Goal: Task Accomplishment & Management: Use online tool/utility

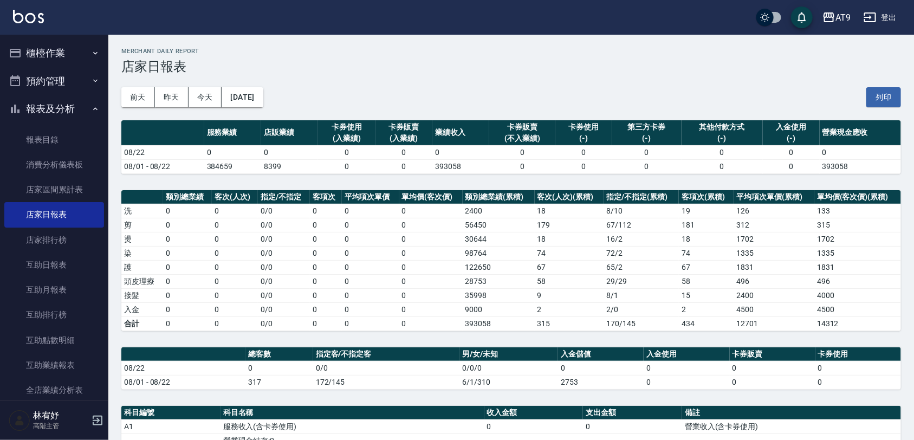
drag, startPoint x: 0, startPoint y: 0, endPoint x: 69, endPoint y: 54, distance: 87.6
click at [69, 54] on button "櫃檯作業" at bounding box center [54, 53] width 100 height 28
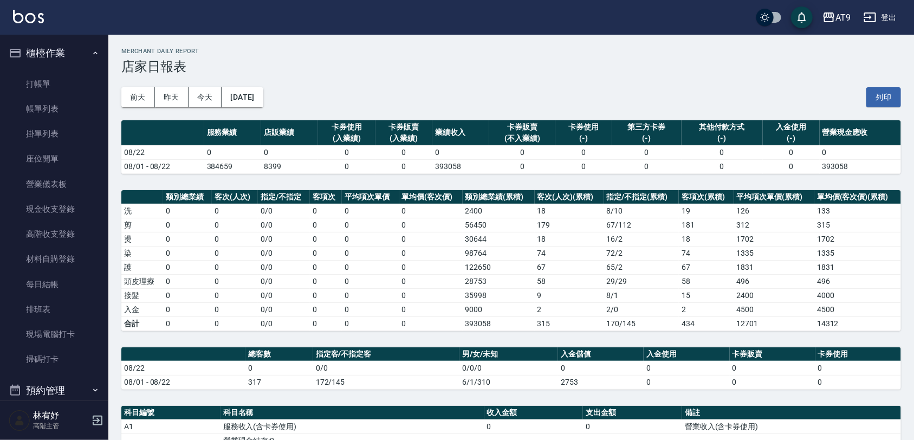
drag, startPoint x: 73, startPoint y: 72, endPoint x: 136, endPoint y: 99, distance: 68.4
click at [73, 72] on link "打帳單" at bounding box center [54, 84] width 100 height 25
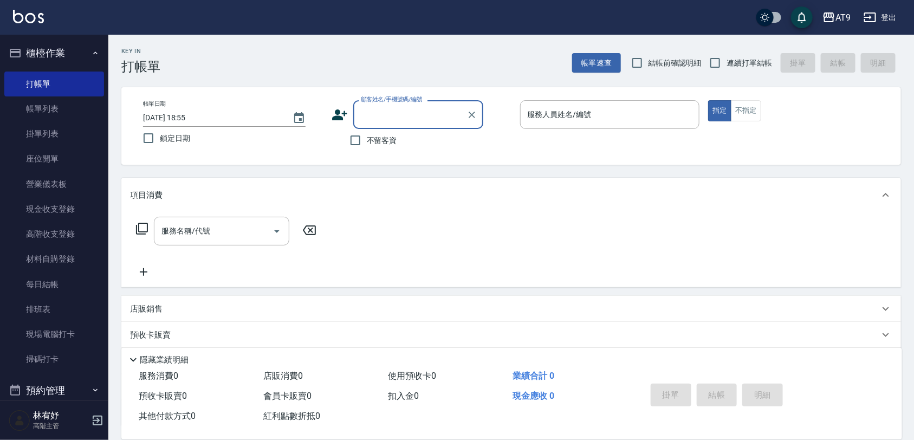
click at [378, 141] on span "不留客資" at bounding box center [382, 140] width 30 height 11
click at [367, 141] on input "不留客資" at bounding box center [355, 140] width 23 height 23
checkbox input "true"
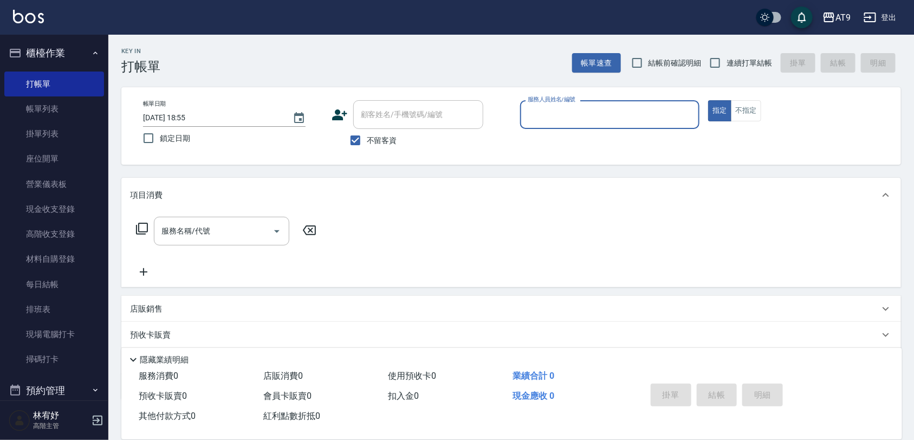
click at [735, 57] on span "連續打單結帳" at bounding box center [750, 62] width 46 height 11
click at [727, 57] on input "連續打單結帳" at bounding box center [715, 62] width 23 height 23
checkbox input "true"
click at [615, 100] on div "服務人員姓名/編號" at bounding box center [610, 114] width 180 height 29
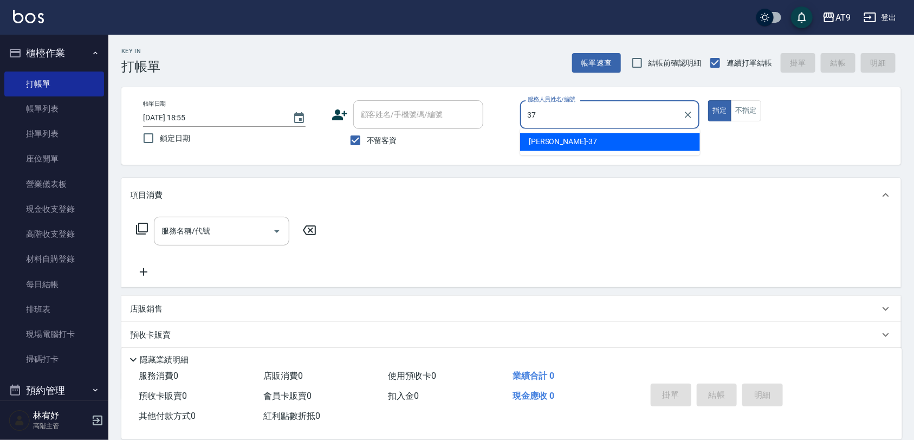
type input "[PERSON_NAME]-37"
type button "true"
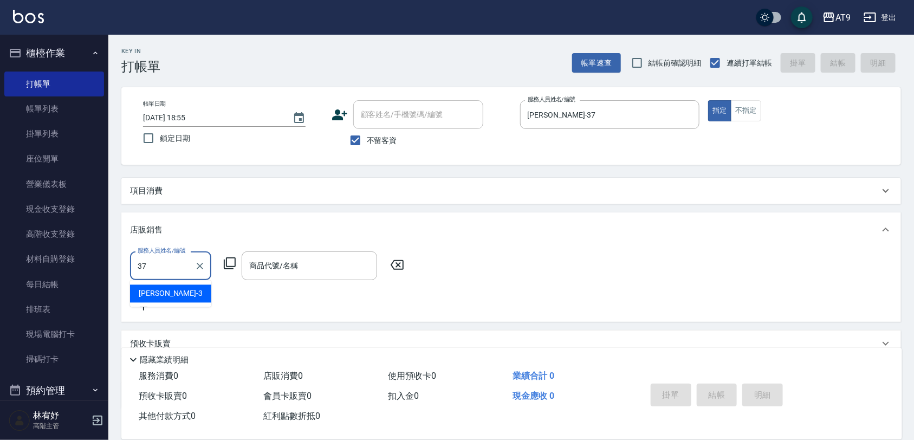
type input "[PERSON_NAME]-37"
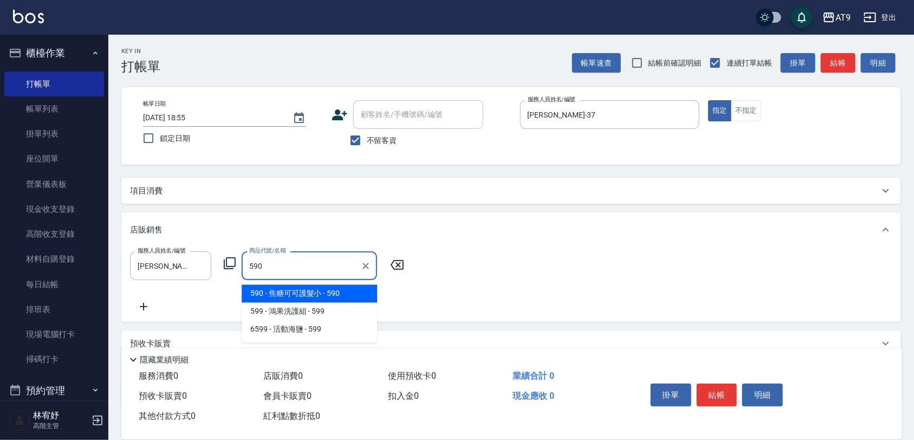
type input "焦糖可可護髮小"
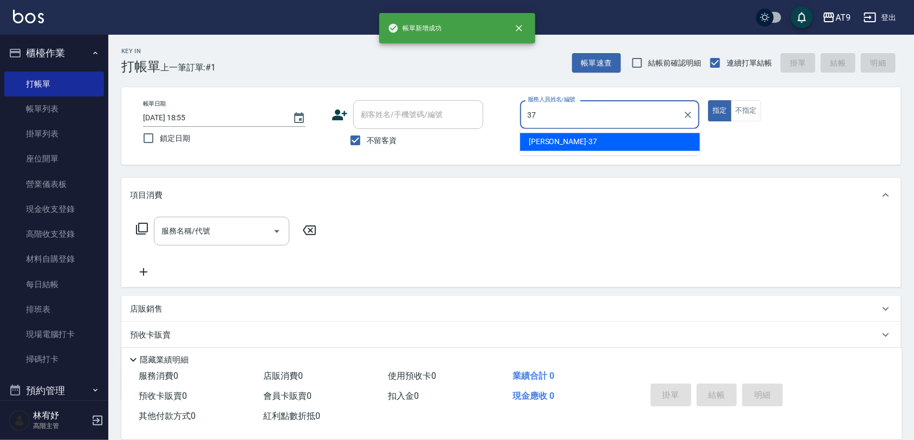
type input "[PERSON_NAME]-37"
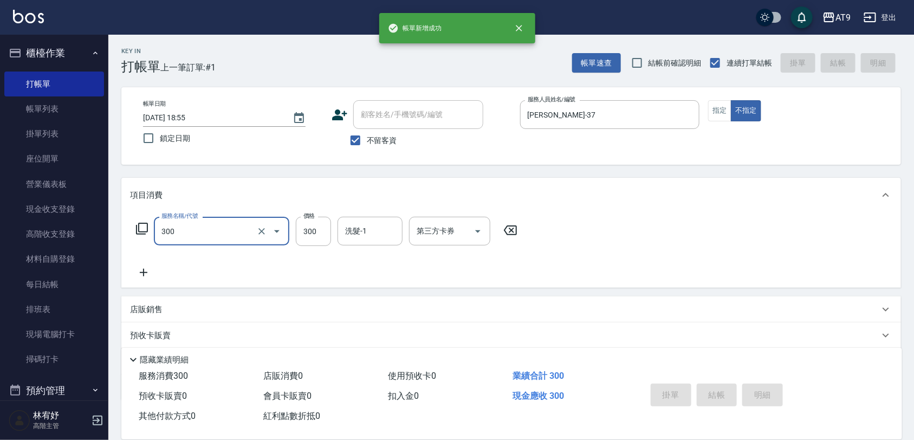
type input "300"
type input "[DATE] 18:56"
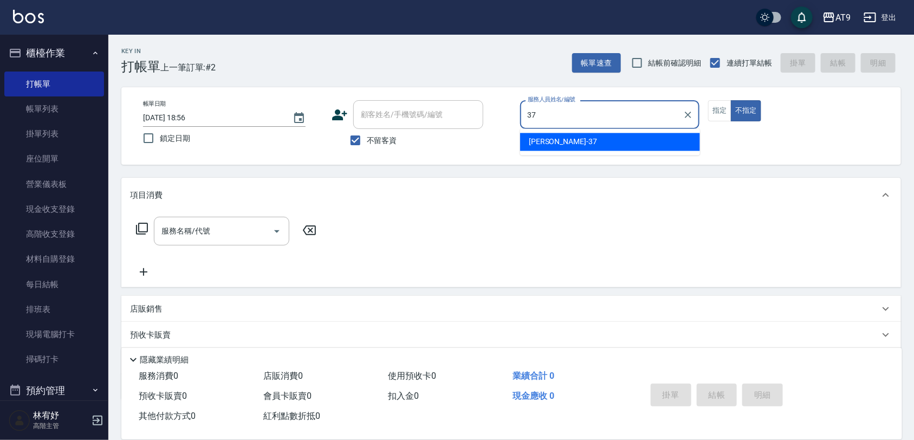
type input "[PERSON_NAME]-37"
type button "false"
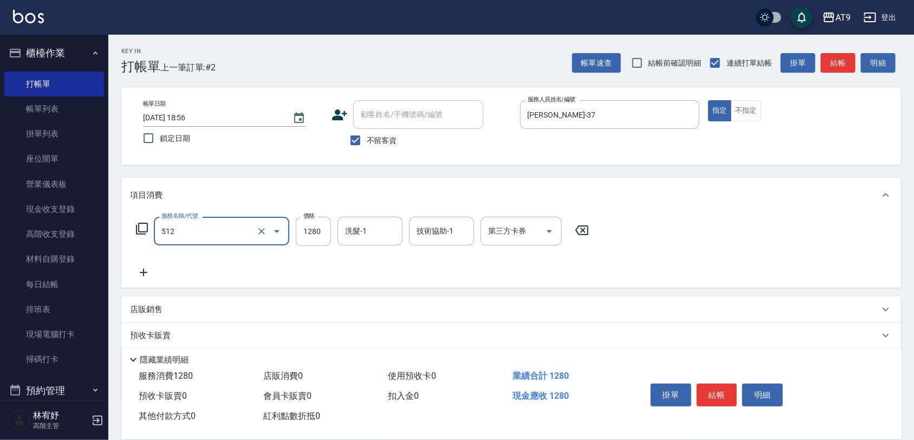
type input "染髮(512)"
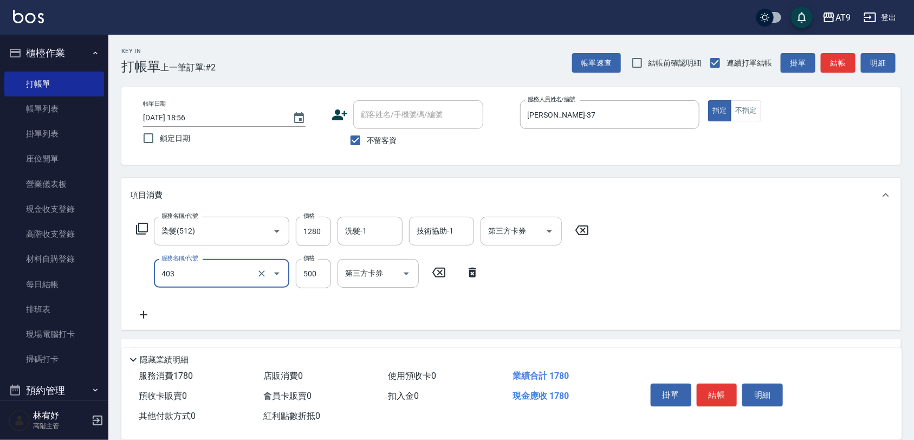
type input "天天護髮(403)"
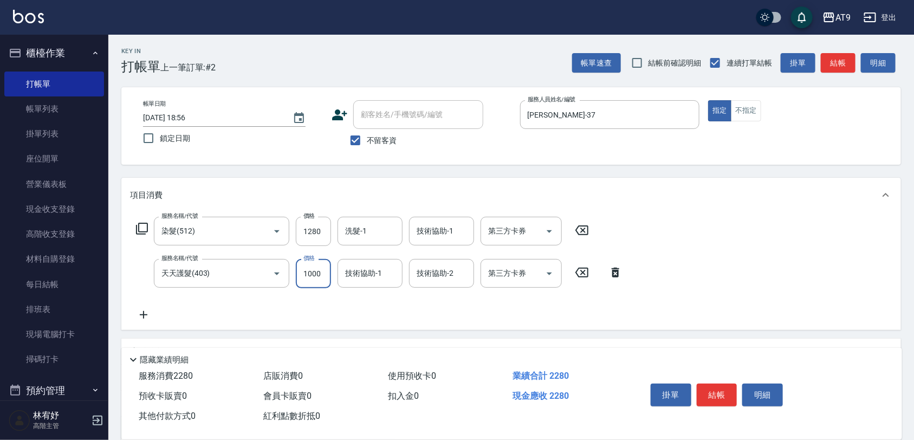
type input "1000"
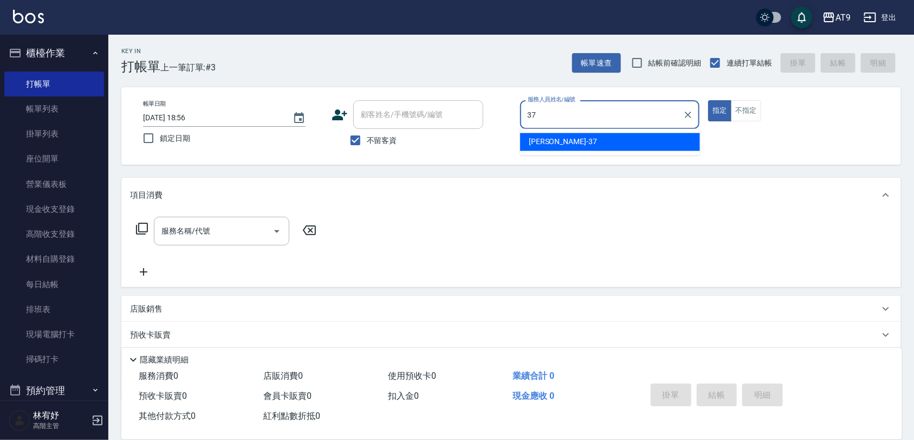
type input "[PERSON_NAME]-37"
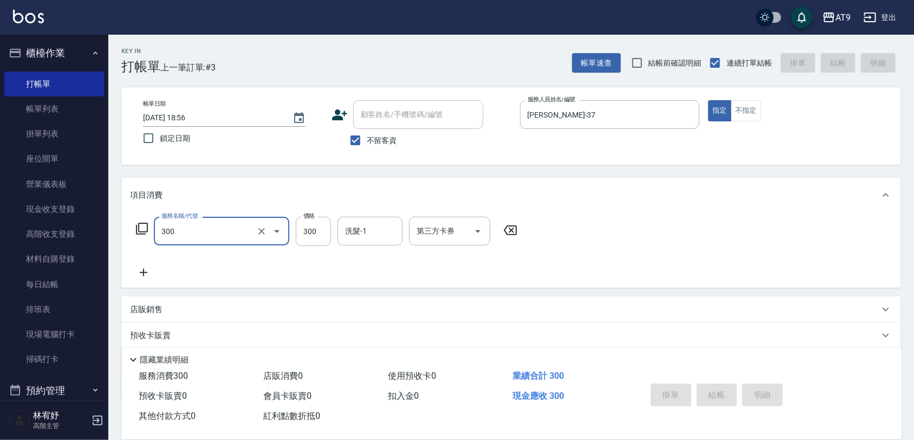
type input "300"
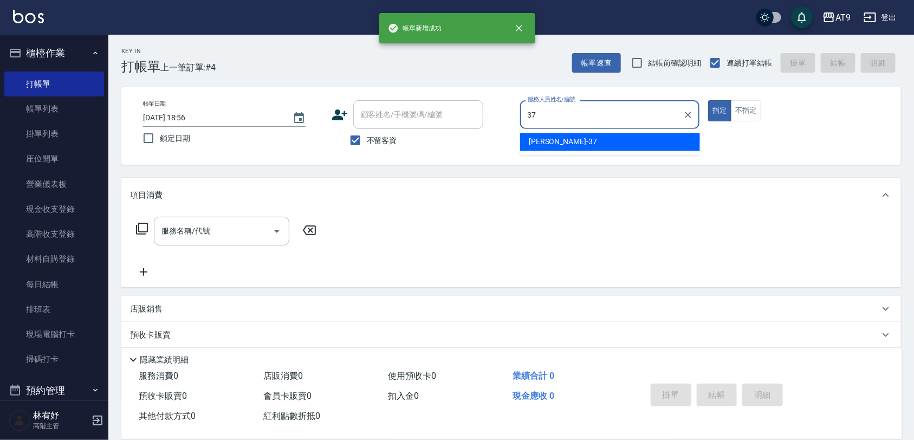
type input "[PERSON_NAME]-37"
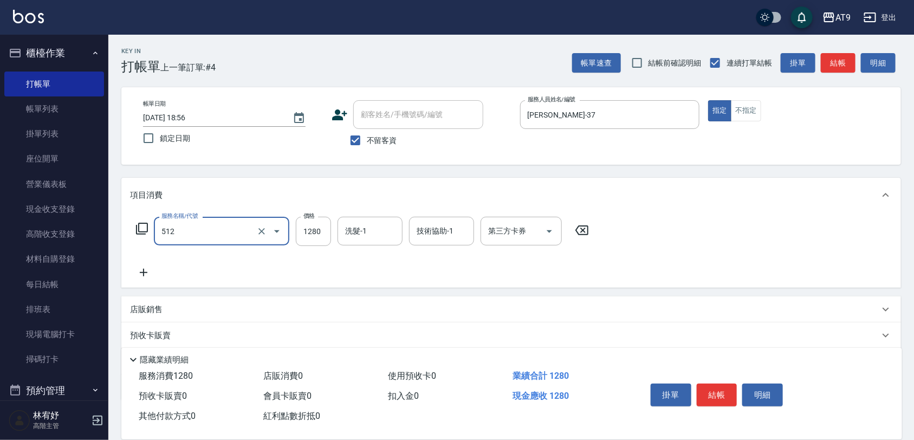
type input "染髮(512)"
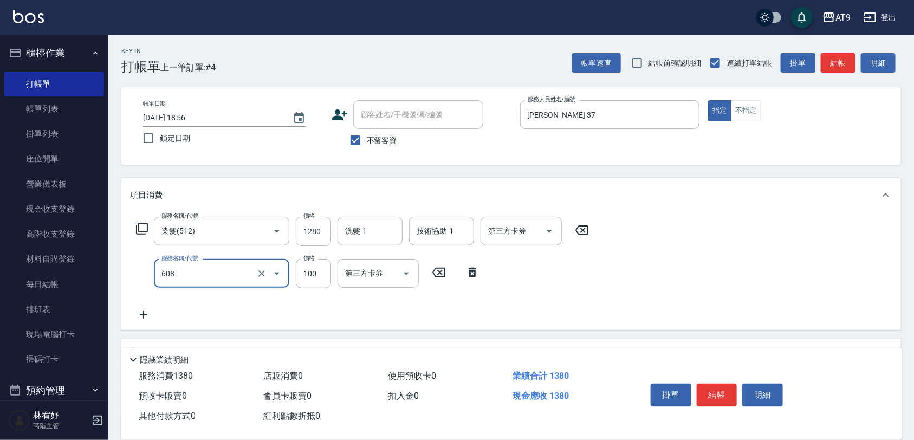
type input "精油長髮(608)"
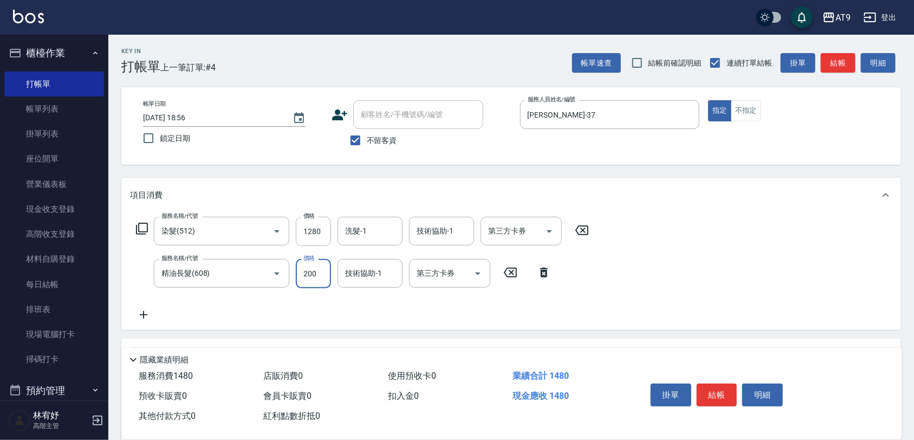
type input "200"
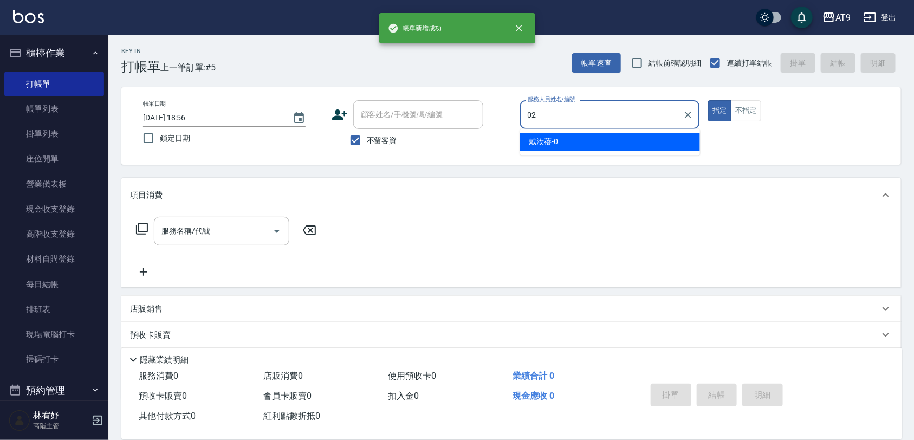
type input "[PERSON_NAME]-02"
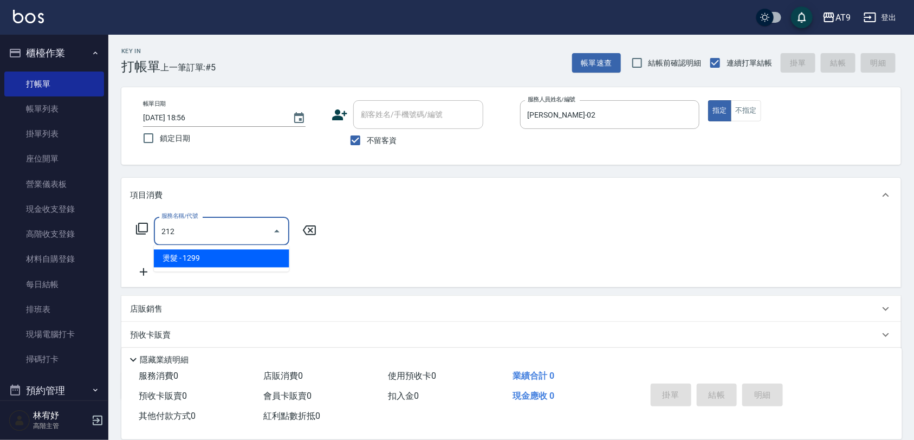
type input "燙髮(212)"
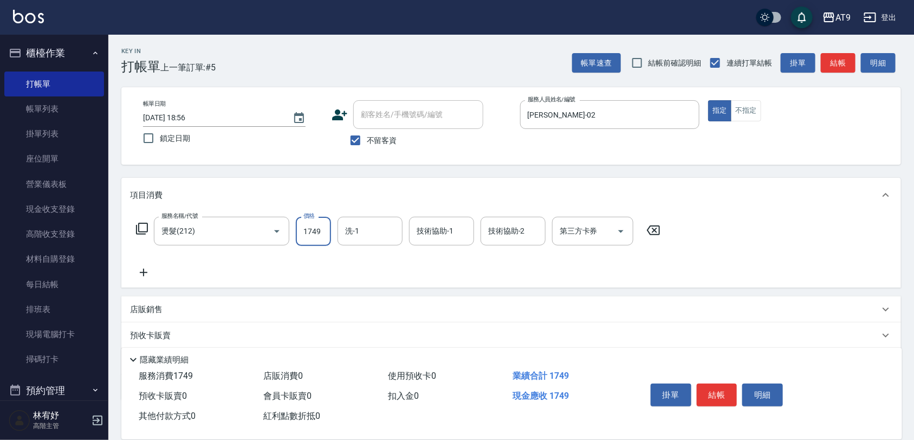
type input "1749"
type input "[PERSON_NAME]-38"
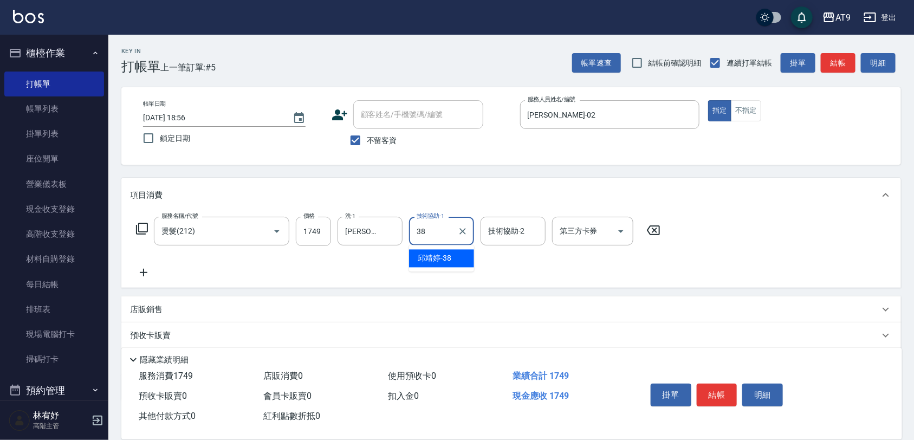
type input "[PERSON_NAME]-38"
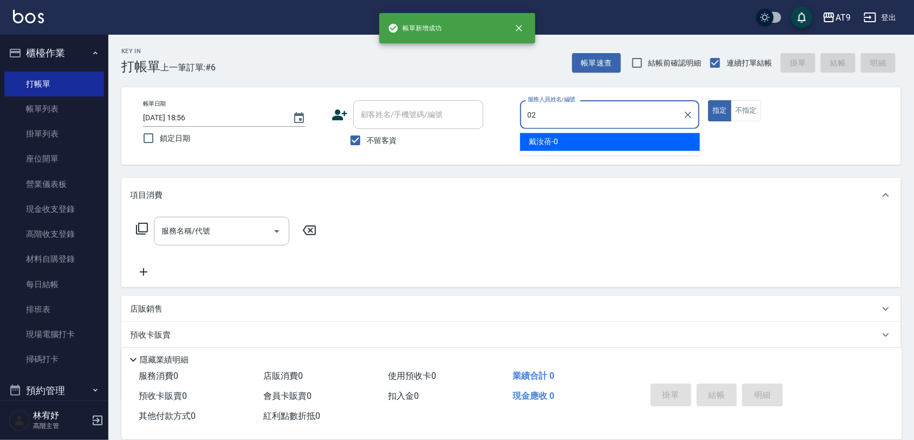
type input "[PERSON_NAME]-02"
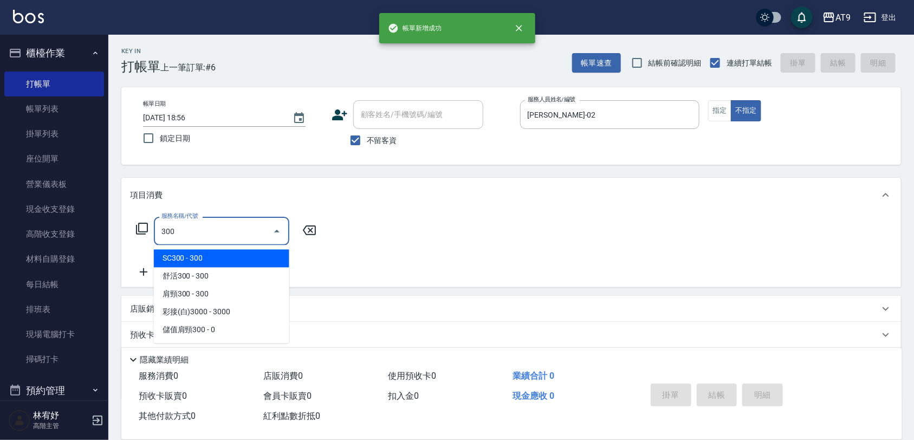
type input "SC300(300)"
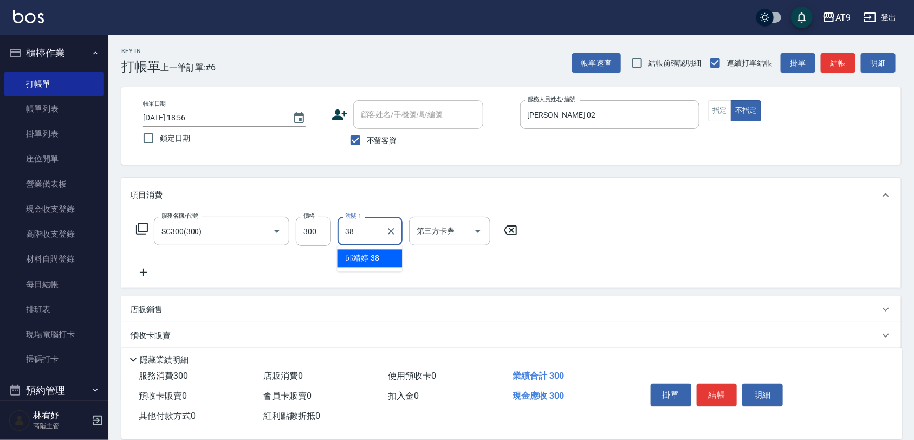
type input "[PERSON_NAME]-38"
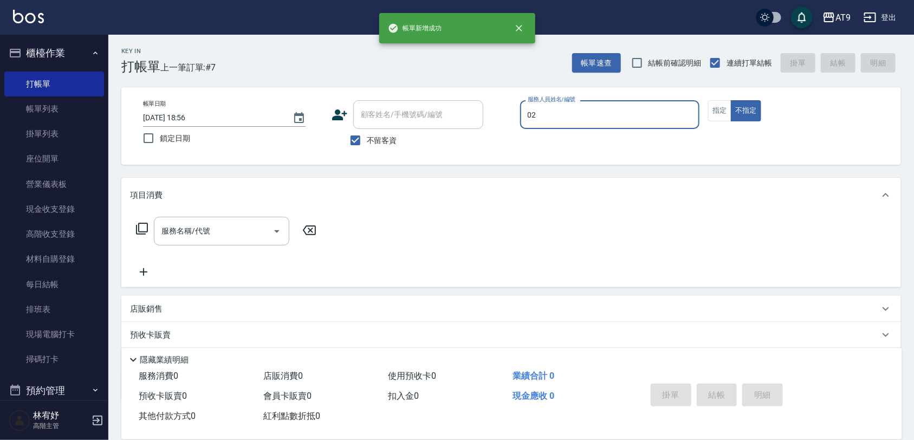
type input "[PERSON_NAME]-02"
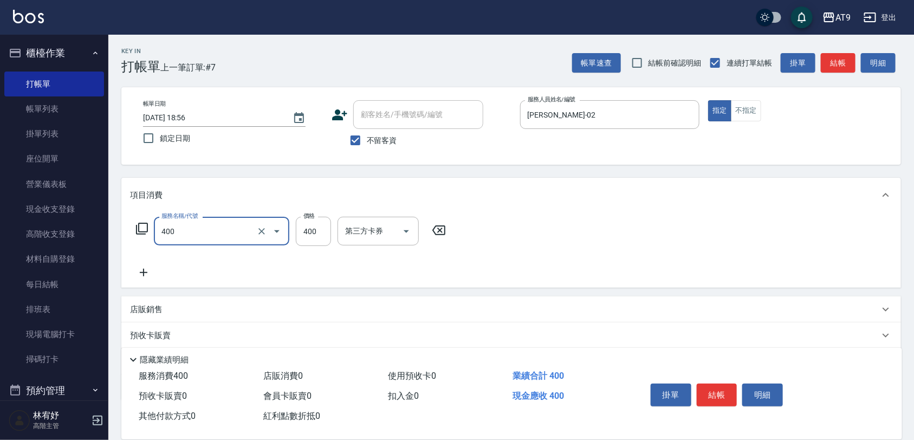
type input "SC400(400)"
type input "800"
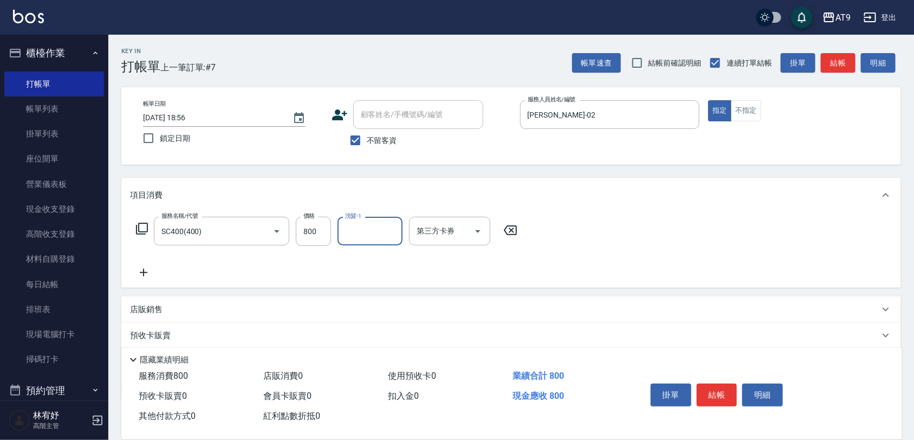
type input "3"
type input "[PERSON_NAME]-46"
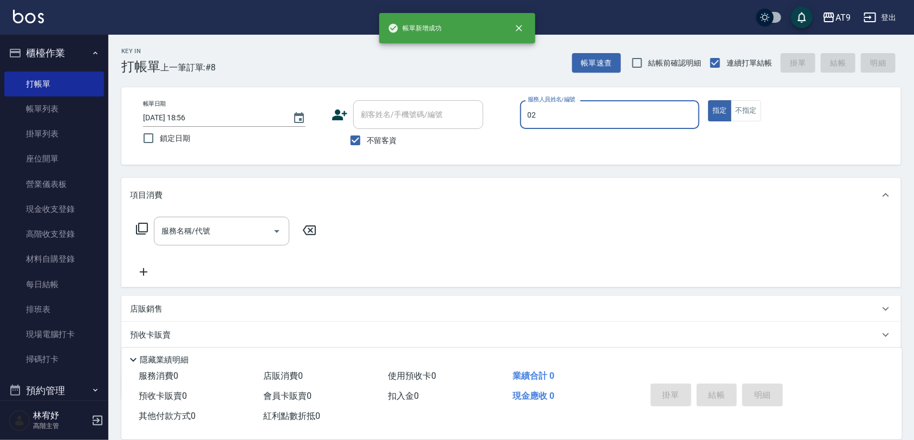
type input "[PERSON_NAME]-02"
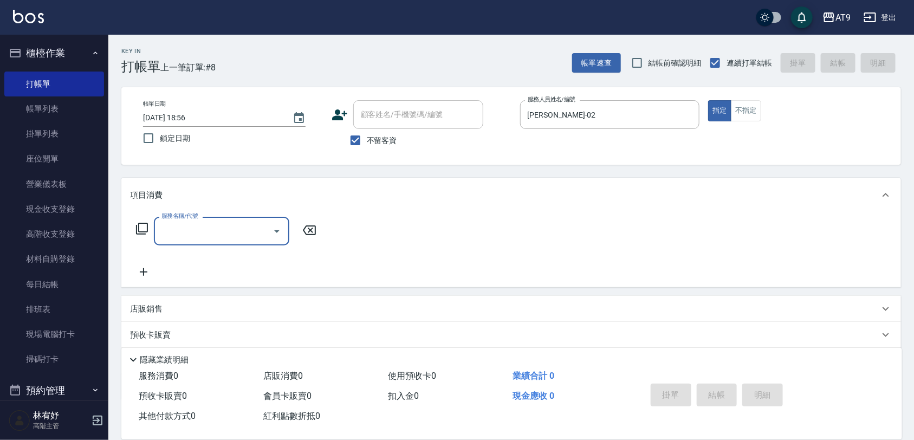
click at [383, 139] on span "不留客資" at bounding box center [382, 140] width 30 height 11
click at [367, 139] on input "不留客資" at bounding box center [355, 140] width 23 height 23
checkbox input "false"
click at [391, 103] on div "顧客姓名/手機號碼/編號" at bounding box center [418, 114] width 130 height 29
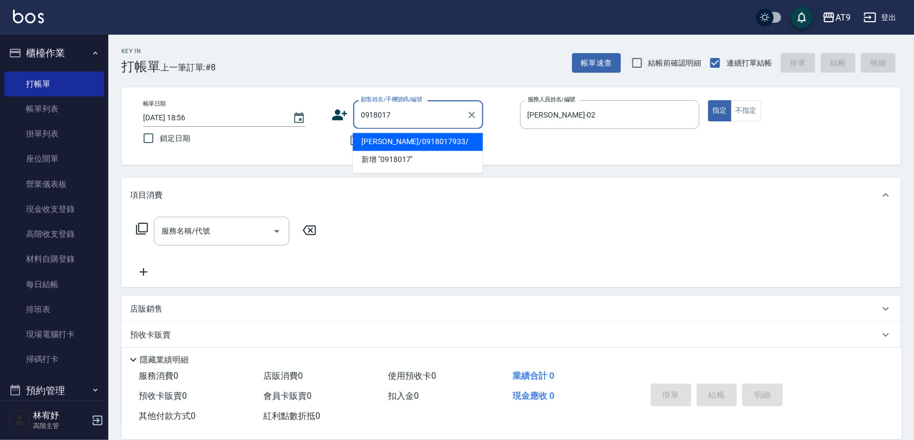
type input "[PERSON_NAME]/0918017933/"
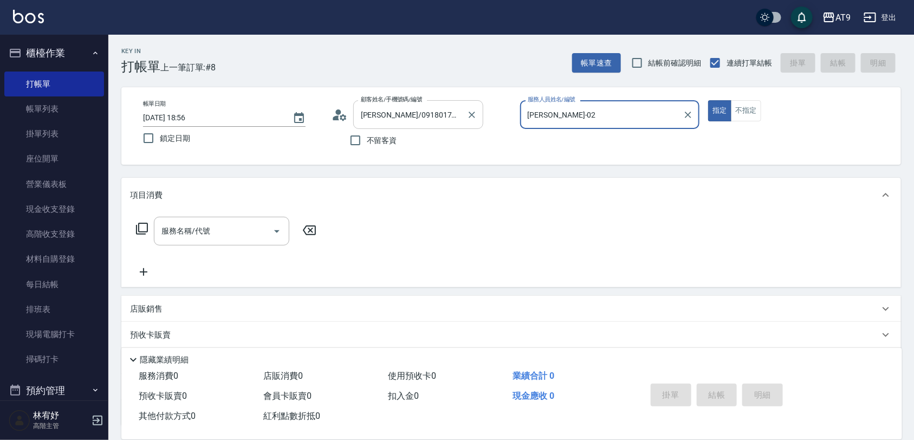
click at [708, 100] on button "指定" at bounding box center [719, 110] width 23 height 21
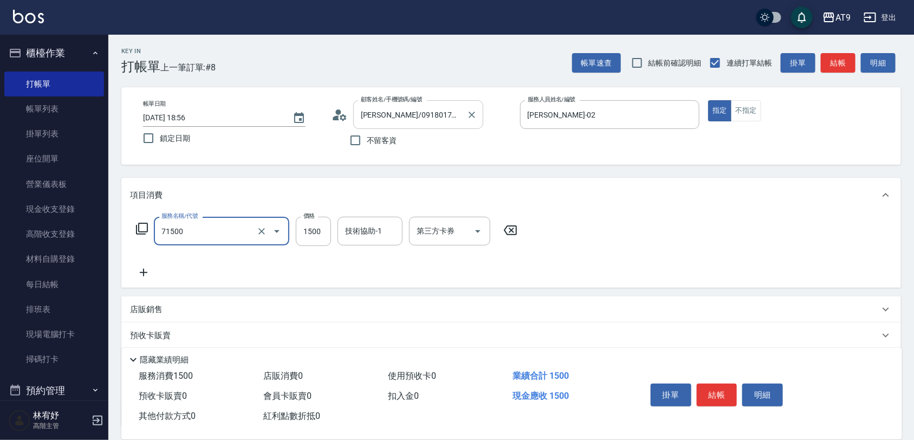
type input "重整(71500)"
type input "2500"
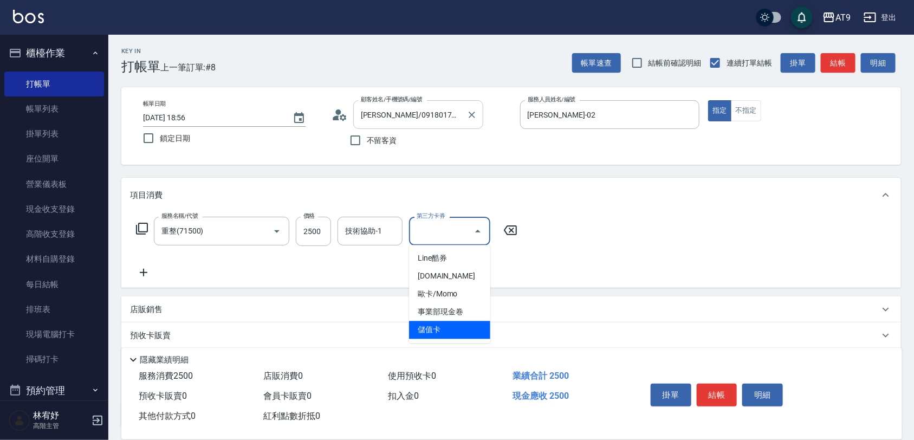
type input "儲值卡"
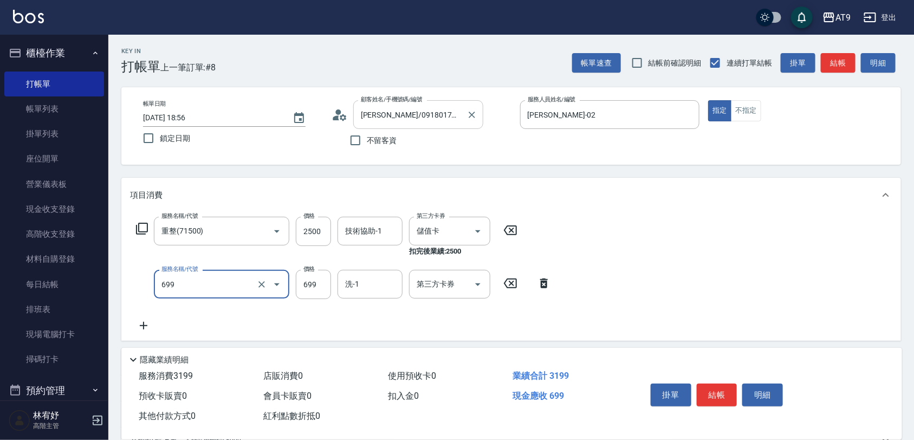
type input "精油SPA(699)"
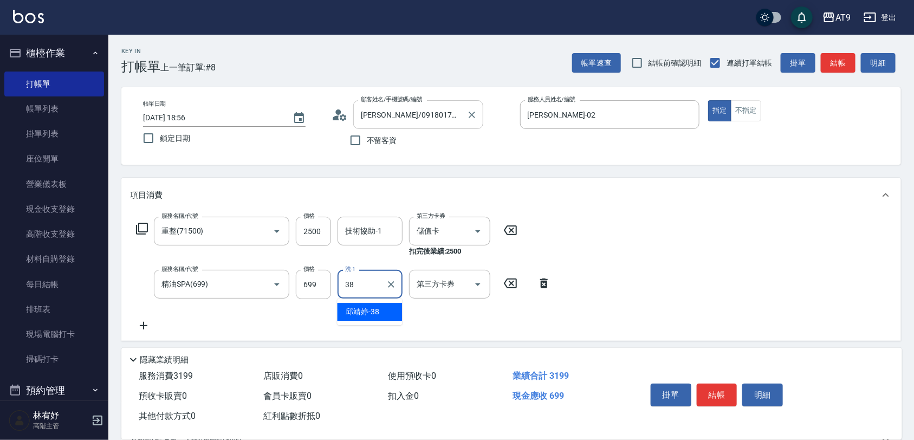
type input "[PERSON_NAME]-38"
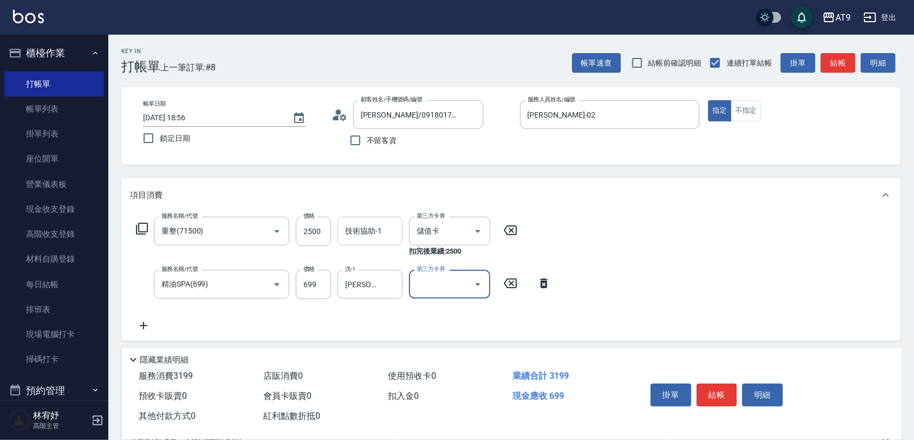
click at [364, 217] on div "技術協助-1" at bounding box center [370, 231] width 65 height 29
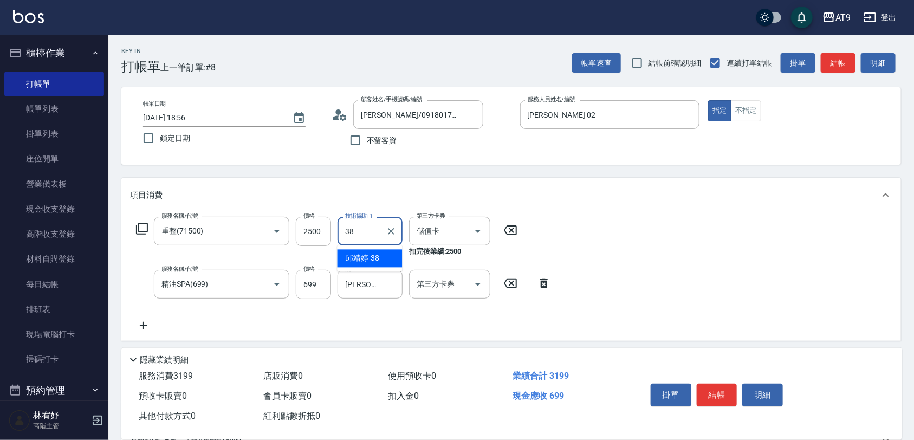
type input "[PERSON_NAME]-38"
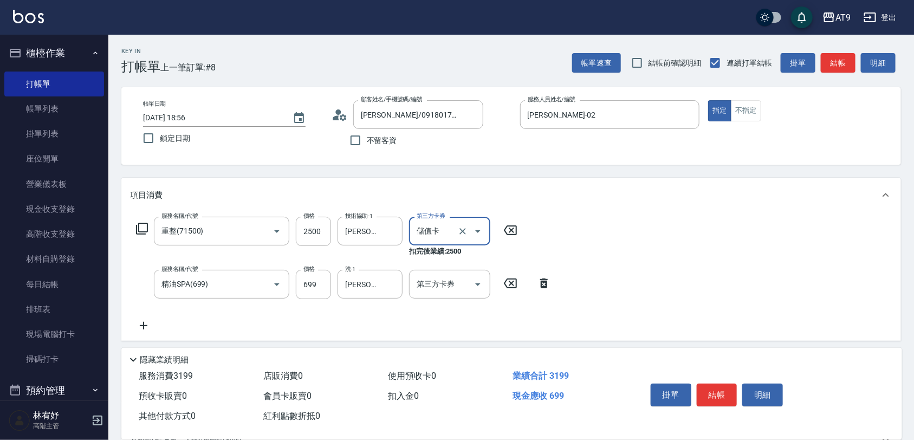
scroll to position [135, 0]
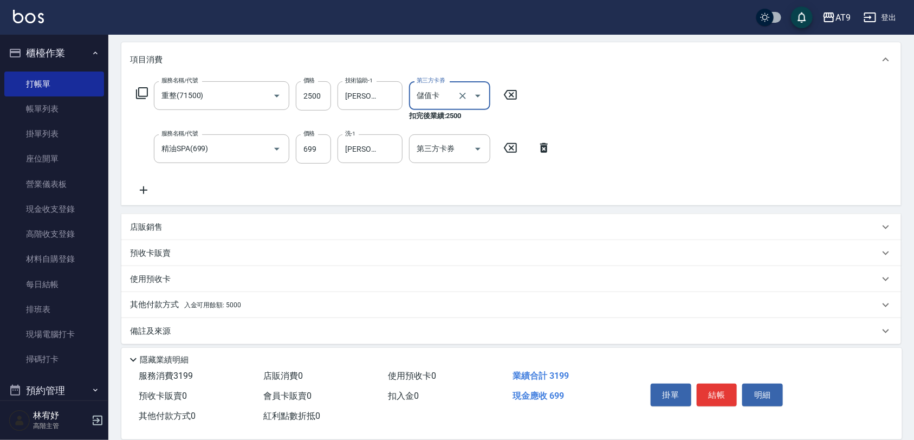
click at [219, 299] on p "其他付款方式 入金可用餘額: 5000" at bounding box center [185, 305] width 111 height 12
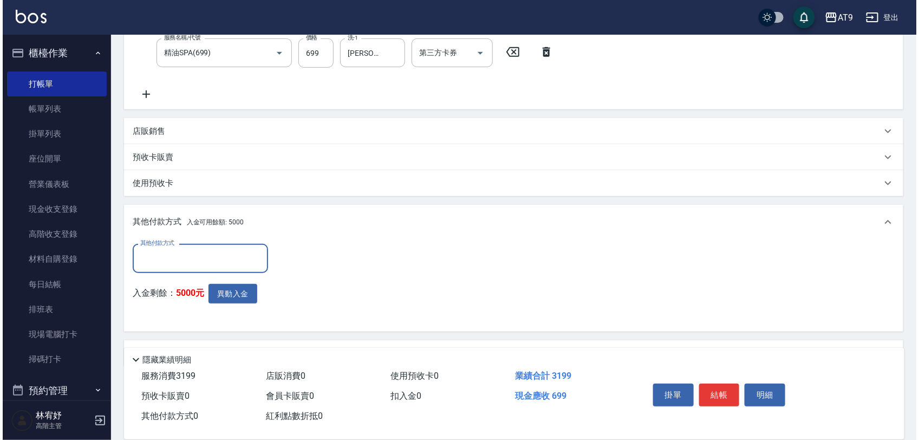
scroll to position [261, 0]
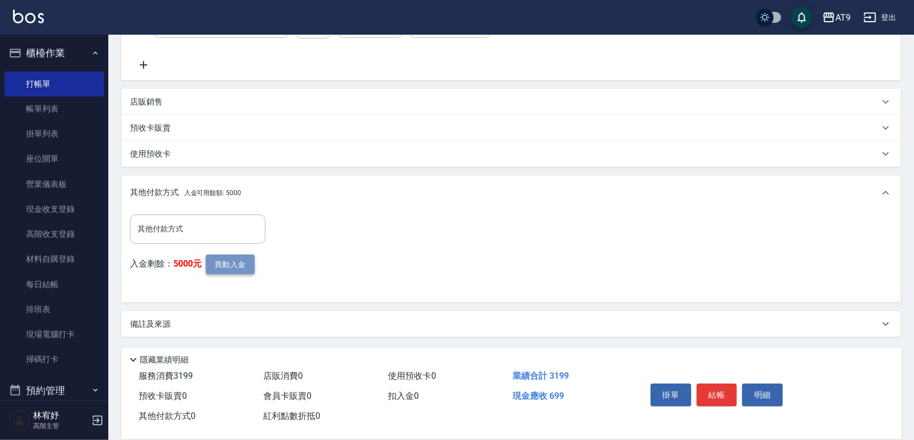
click at [229, 257] on button "異動入金" at bounding box center [230, 265] width 49 height 20
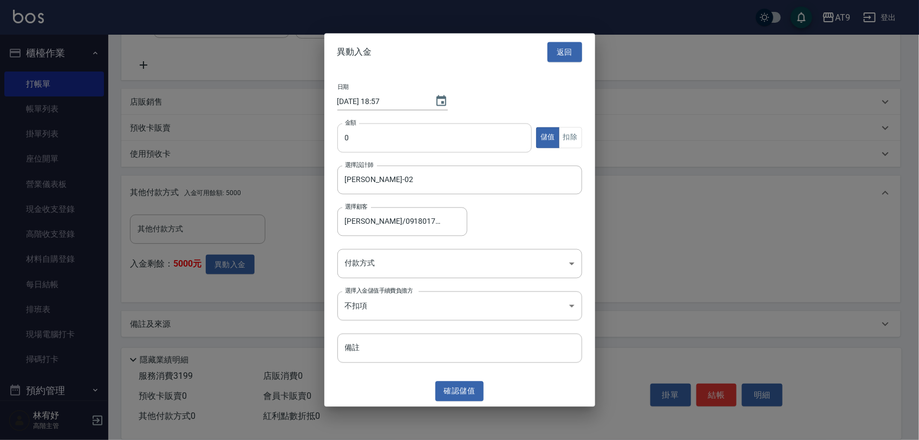
click at [407, 145] on input "0" at bounding box center [435, 137] width 195 height 29
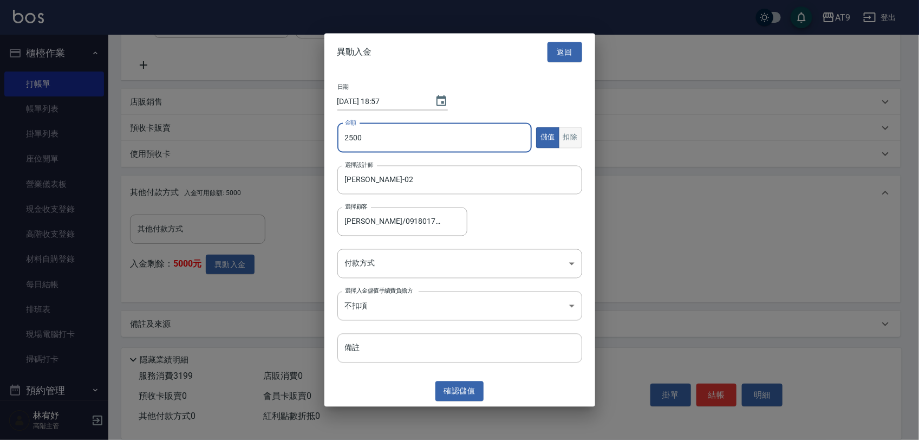
type input "2500"
click at [565, 129] on button "扣除" at bounding box center [570, 137] width 23 height 21
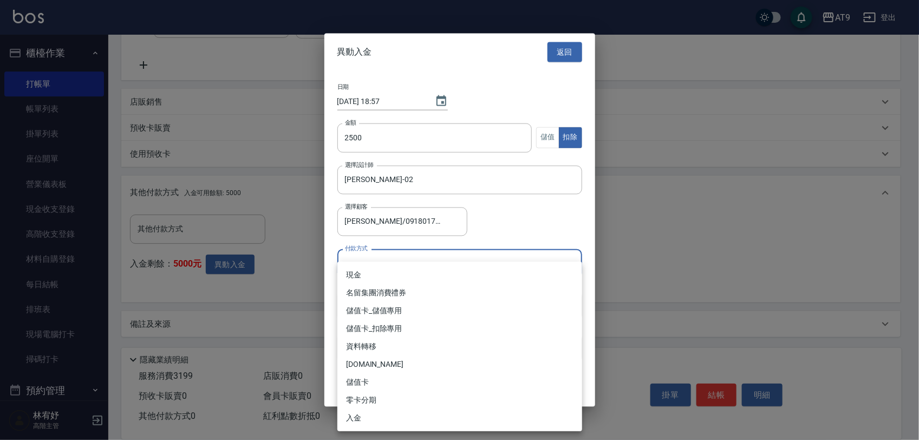
click at [424, 267] on body "AT9 登出 櫃檯作業 打帳單 帳單列表 掛單列表 座位開單 營業儀表板 現金收支登錄 高階收支登錄 材料自購登錄 每日結帳 排班表 現場電腦打卡 掃碼打卡 …" at bounding box center [459, 89] width 919 height 701
click at [416, 318] on ul "現金 名留集團消費禮券 儲值卡_儲值專用 儲值卡_扣除專用 資料轉移 [DOMAIN_NAME] 儲值卡 零卡分期 入金" at bounding box center [460, 347] width 245 height 170
click at [444, 320] on li "儲值卡_扣除專用" at bounding box center [460, 329] width 245 height 18
type input "儲值卡_扣除專用"
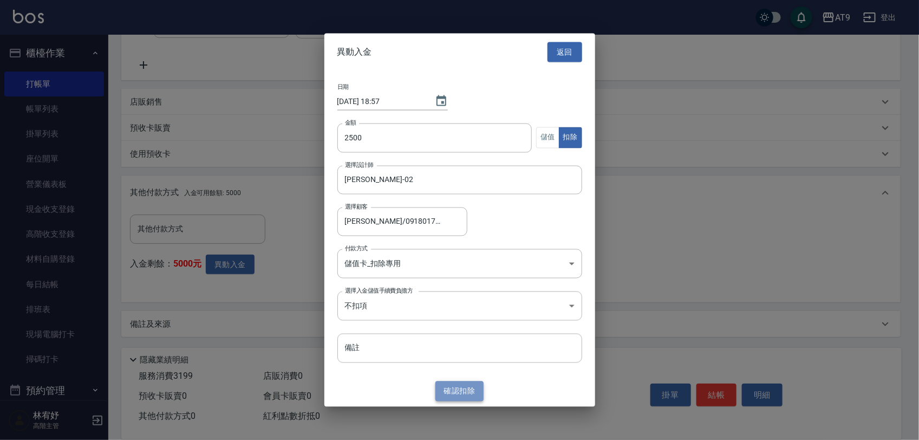
click at [469, 391] on button "確認 扣除" at bounding box center [460, 391] width 49 height 20
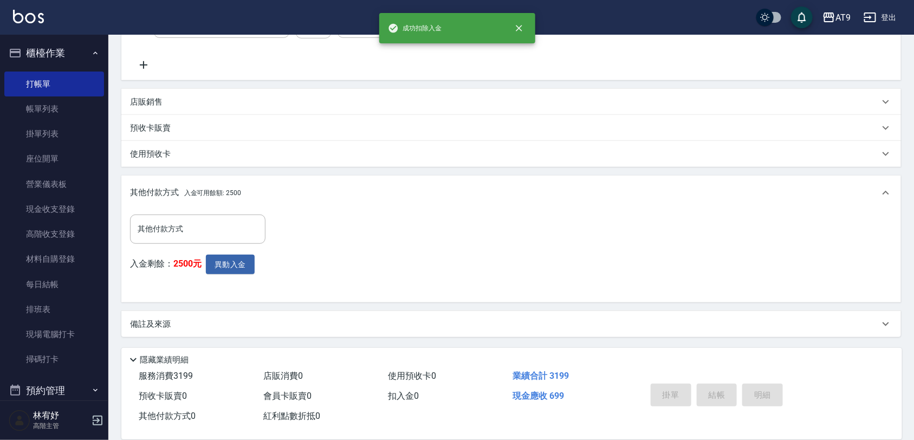
type input "[DATE] 18:57"
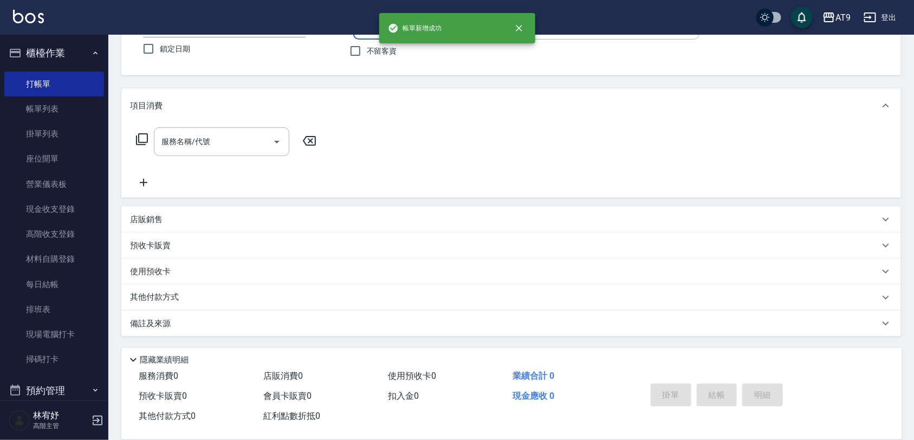
scroll to position [0, 0]
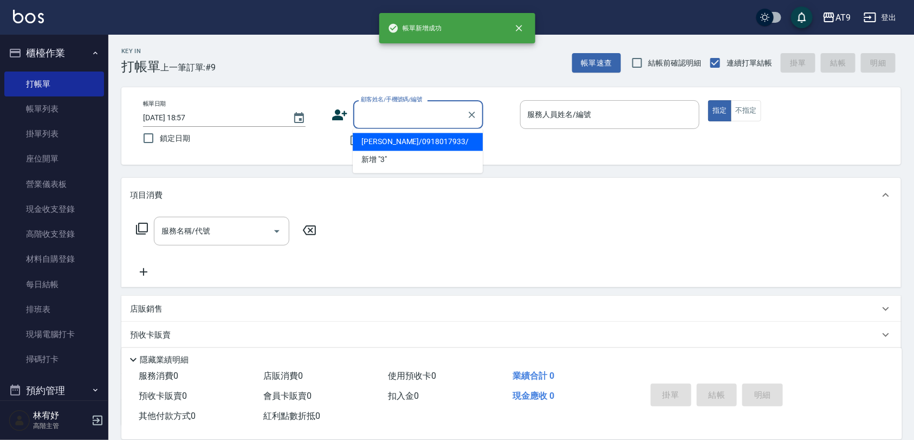
type input "3"
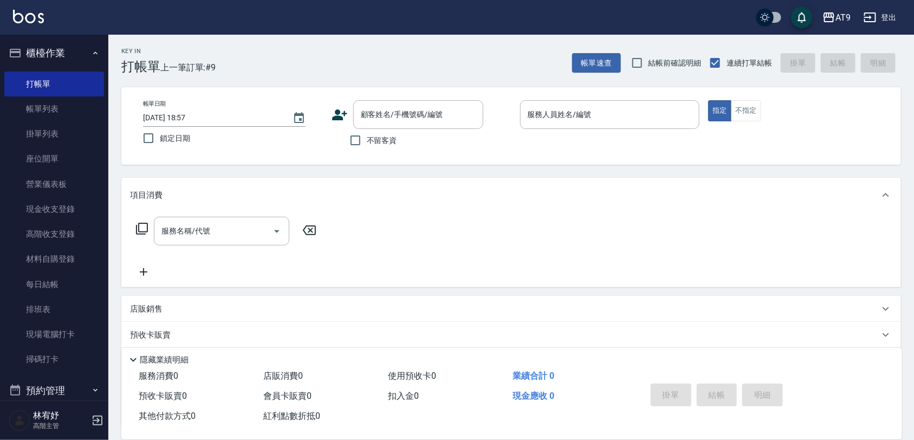
click at [435, 58] on div "Key In 打帳單 上一筆訂單:#9 帳單速查 結帳前確認明細 連續打單結帳 掛單 結帳 明細" at bounding box center [504, 55] width 793 height 40
click at [375, 142] on span "不留客資" at bounding box center [382, 140] width 30 height 11
click at [367, 142] on input "不留客資" at bounding box center [355, 140] width 23 height 23
checkbox input "true"
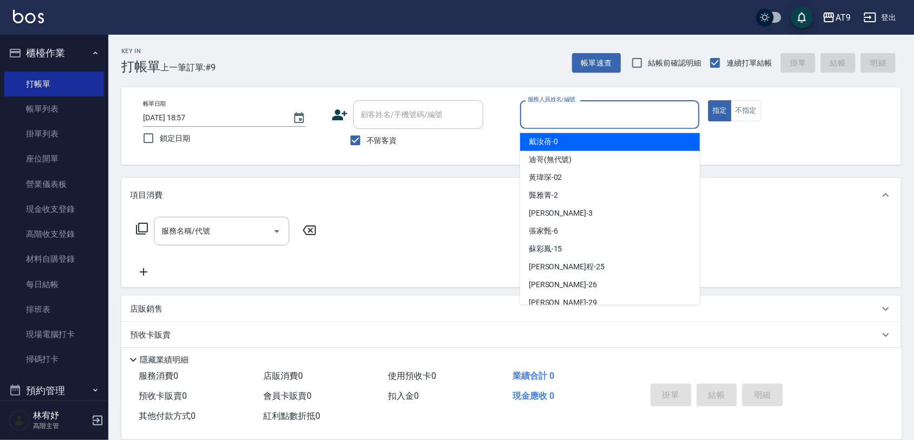
click at [583, 115] on input "服務人員姓名/編號" at bounding box center [610, 114] width 170 height 19
type input "[PERSON_NAME]-02"
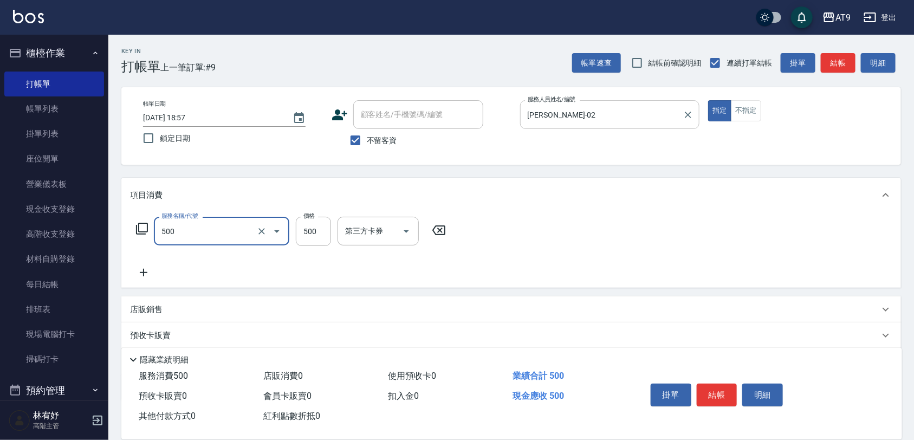
type input "SC500(500)"
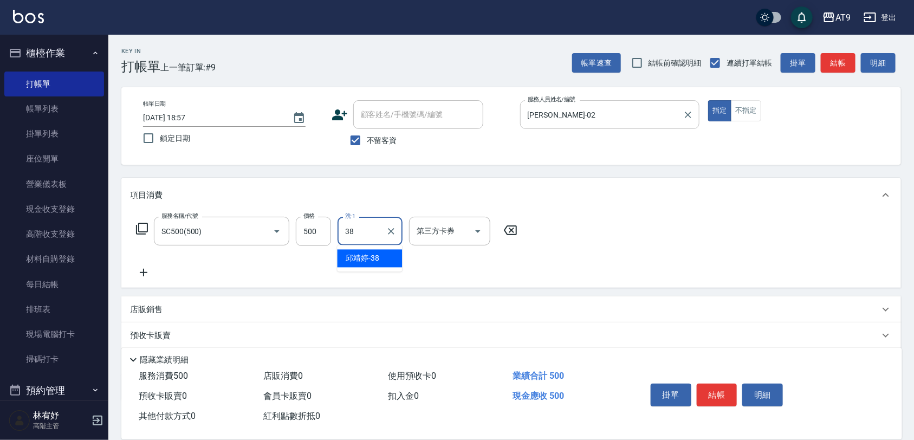
type input "[PERSON_NAME]-38"
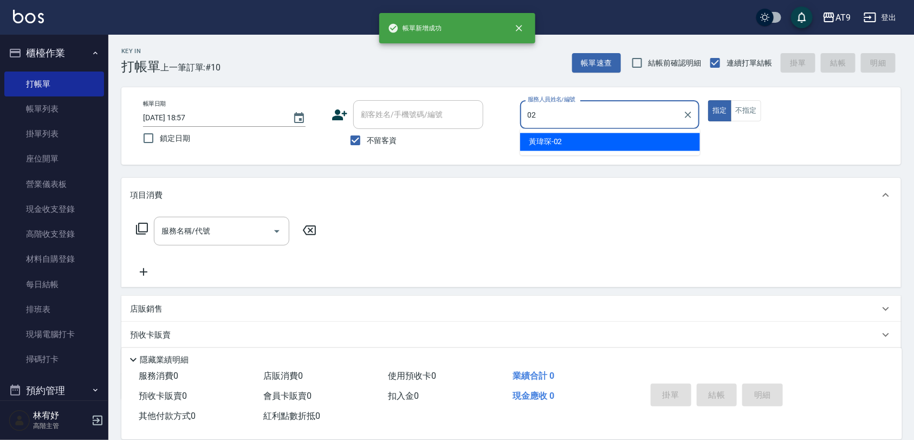
type input "[PERSON_NAME]-02"
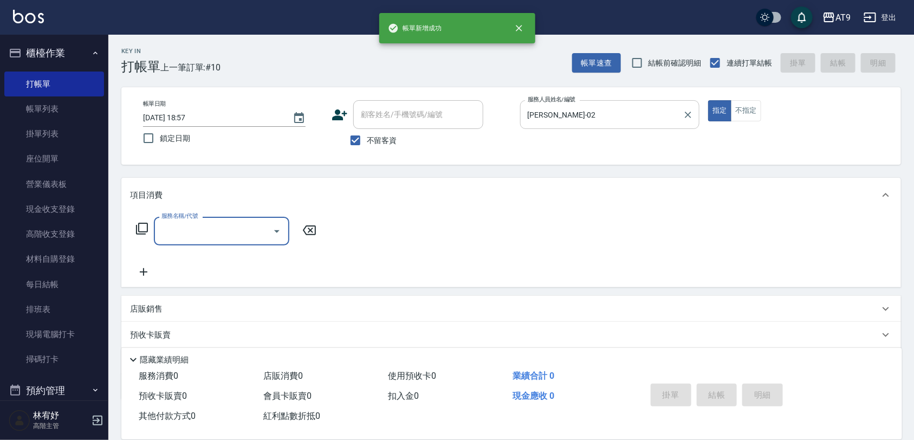
type input "3"
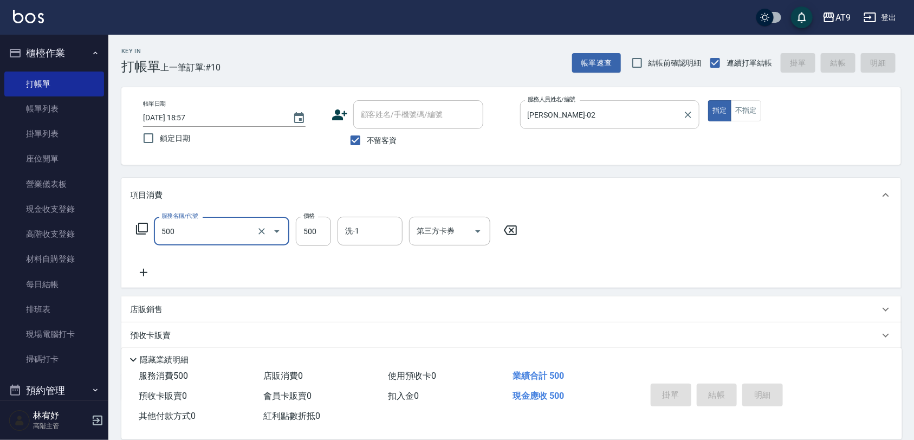
type input "500"
type input "[DATE] 18:58"
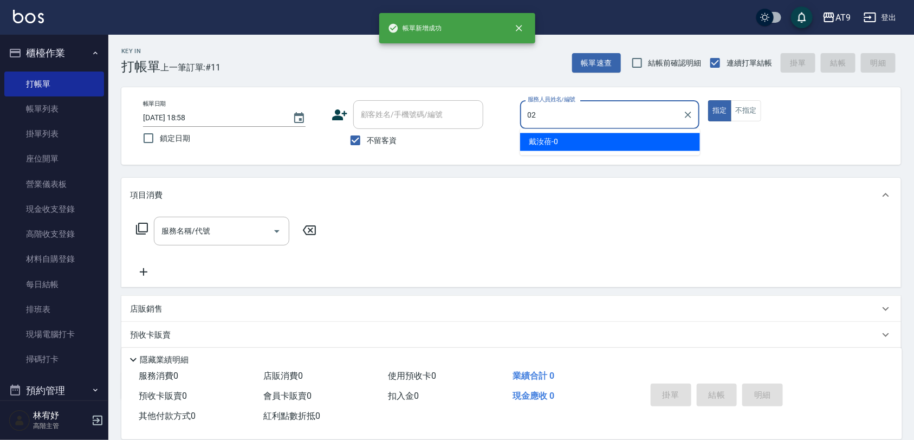
type input "[PERSON_NAME]-02"
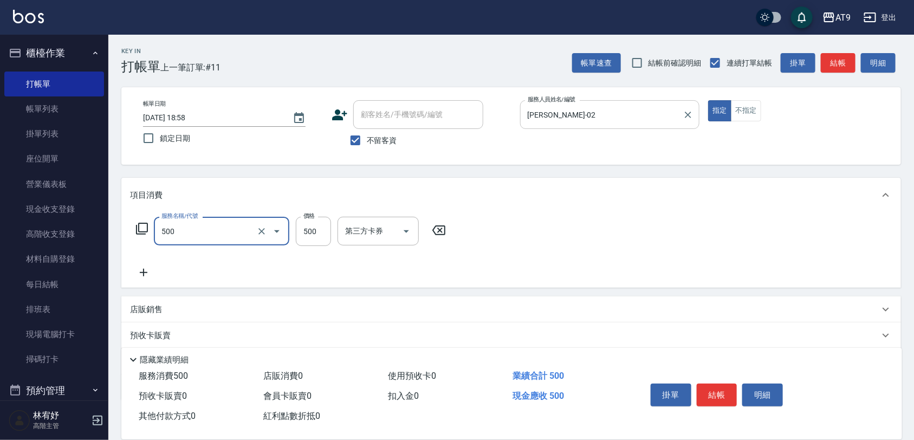
type input "SC500(500)"
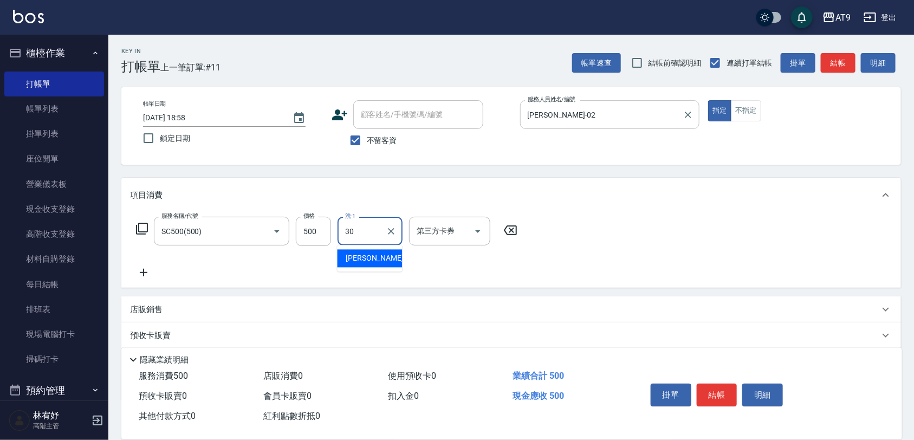
type input "[PERSON_NAME]-30"
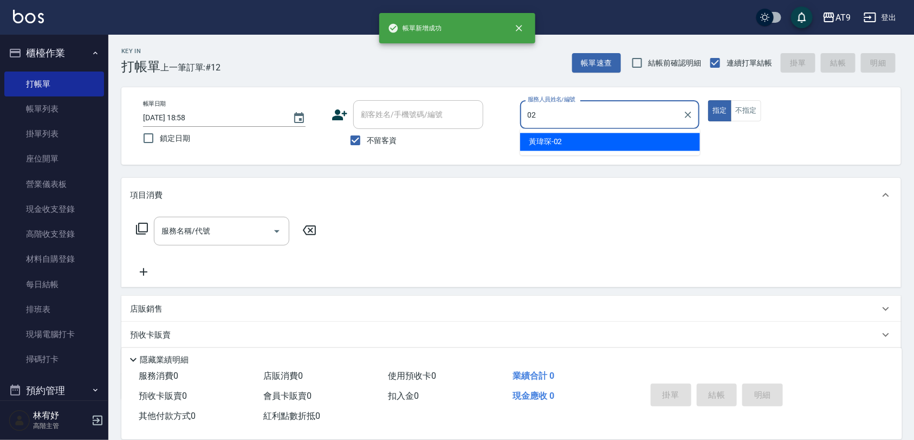
type input "[PERSON_NAME]-02"
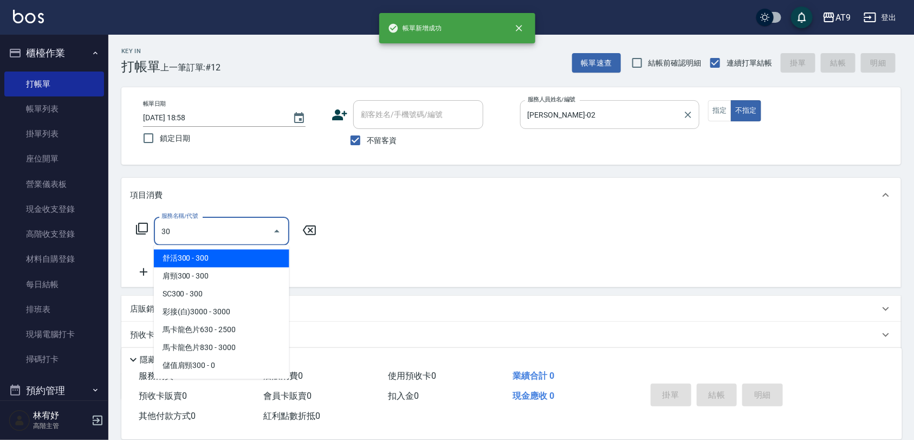
type input "舒活300(106)"
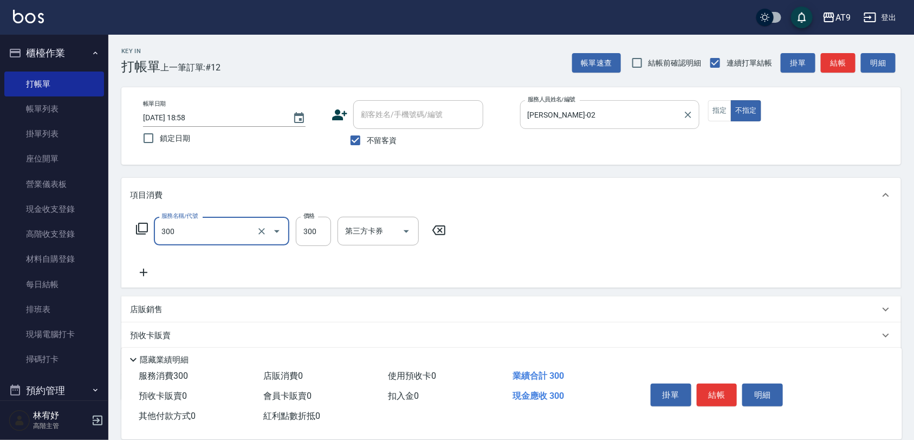
type input "SC300(300)"
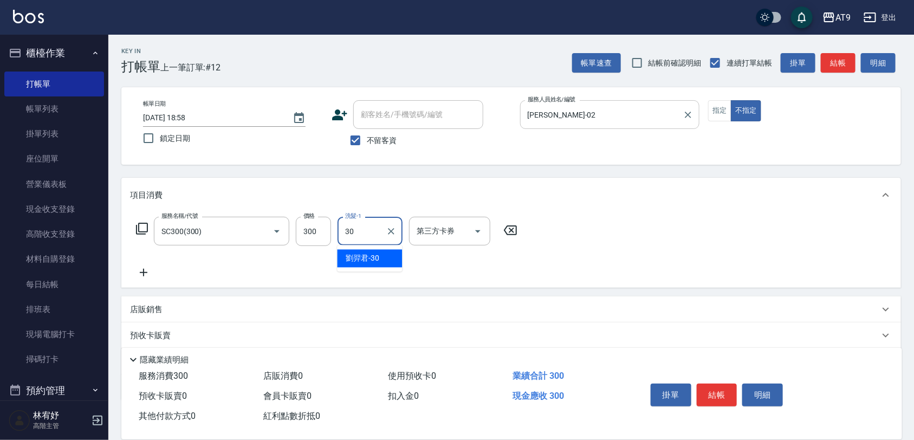
type input "[PERSON_NAME]-30"
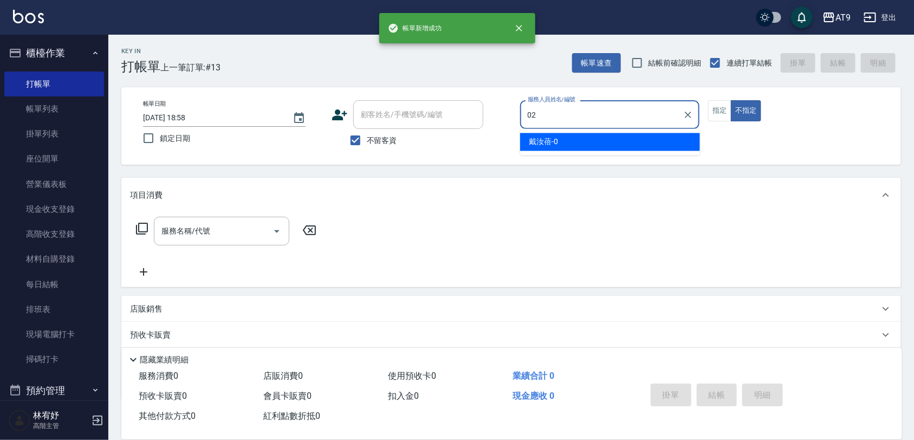
type input "[PERSON_NAME]-02"
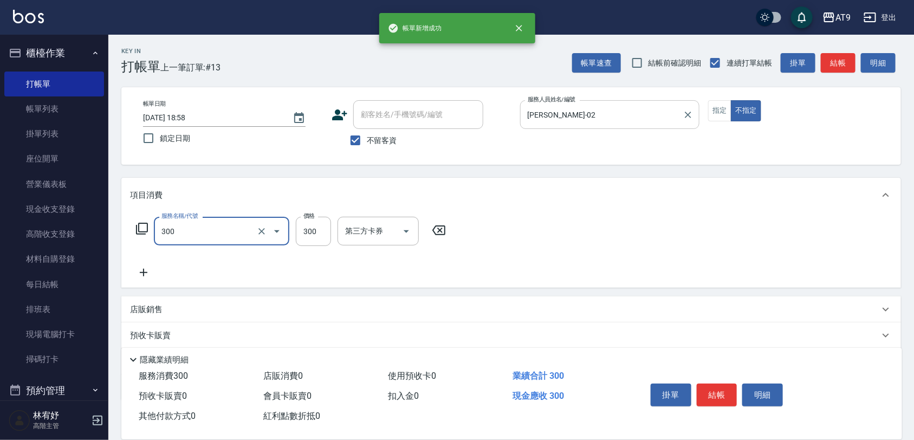
type input "SC300(300)"
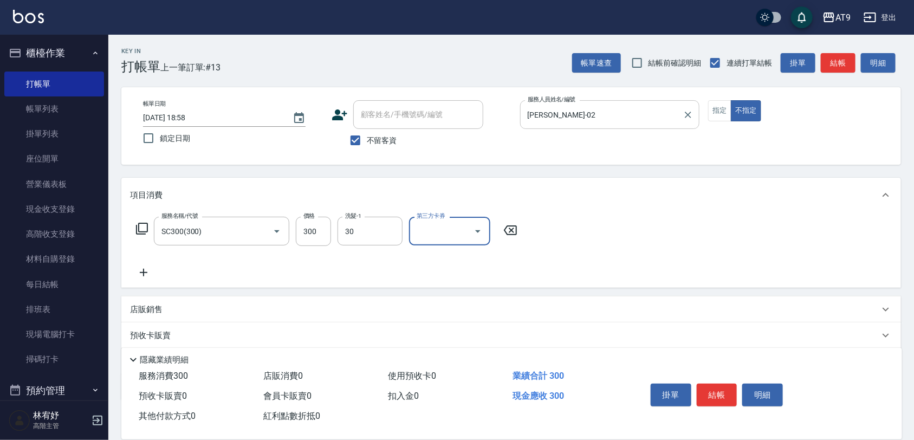
type input "[PERSON_NAME]-30"
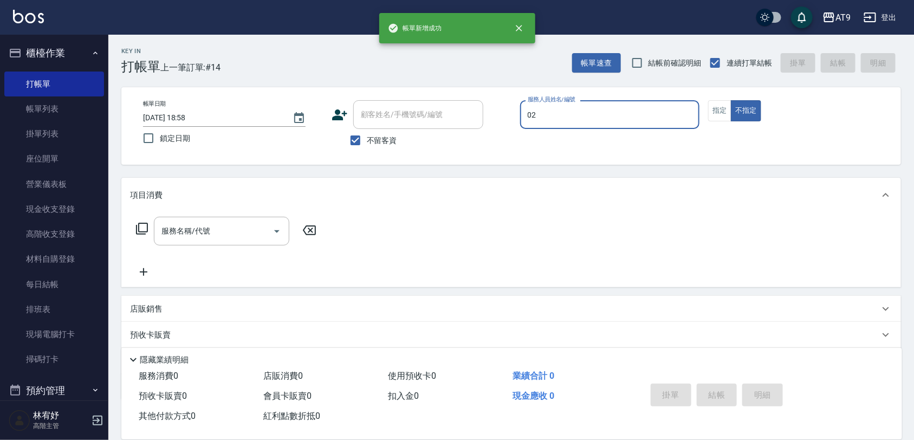
type input "[PERSON_NAME]-02"
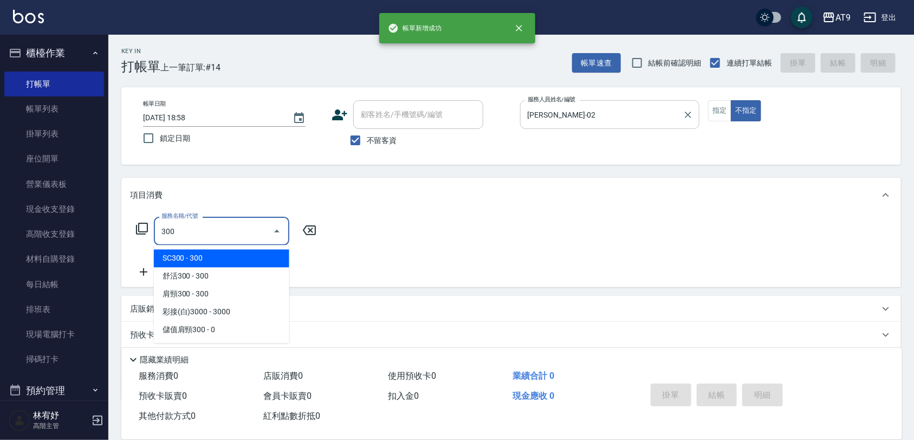
type input "SC300(300)"
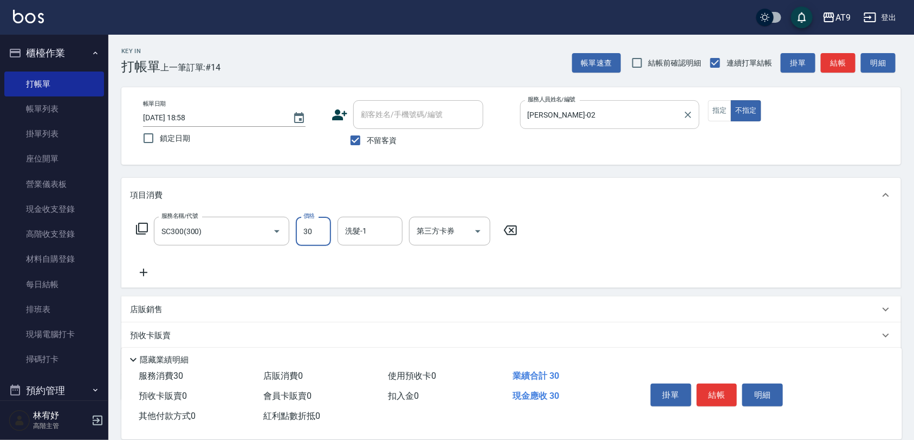
type input "300"
type input "[PERSON_NAME]-30"
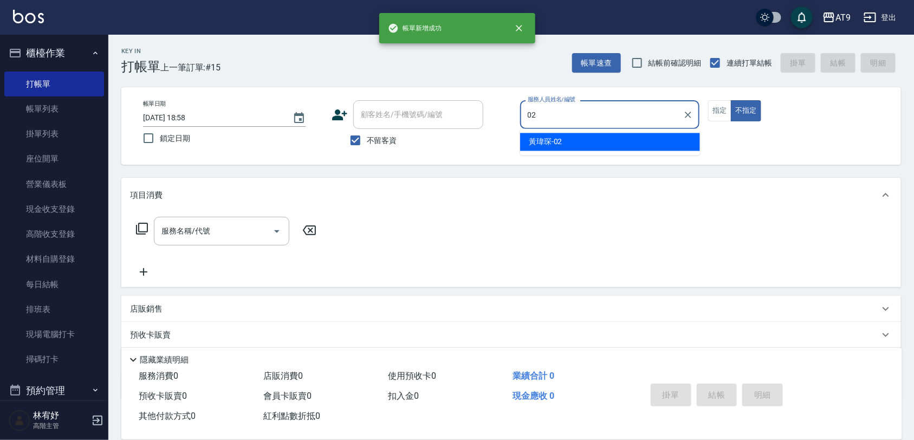
type input "[PERSON_NAME]-02"
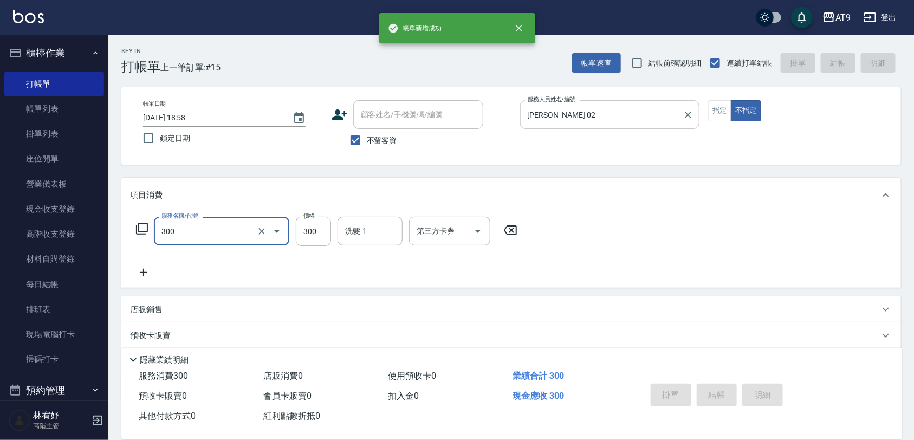
type input "300"
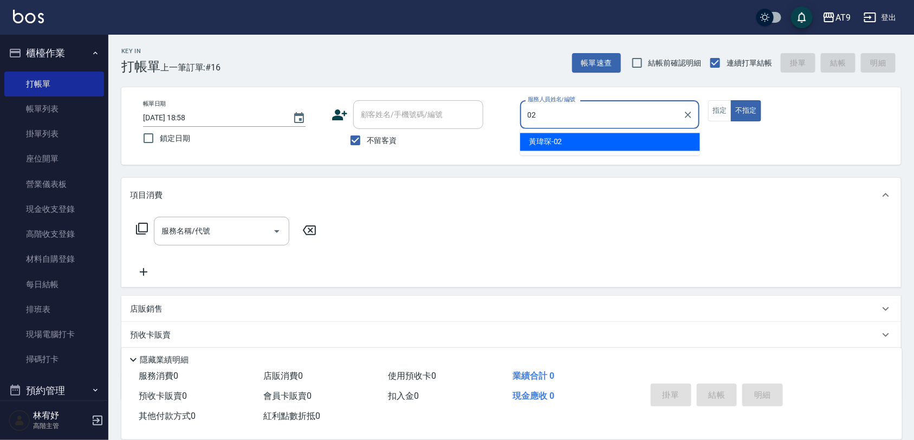
type input "[PERSON_NAME]-02"
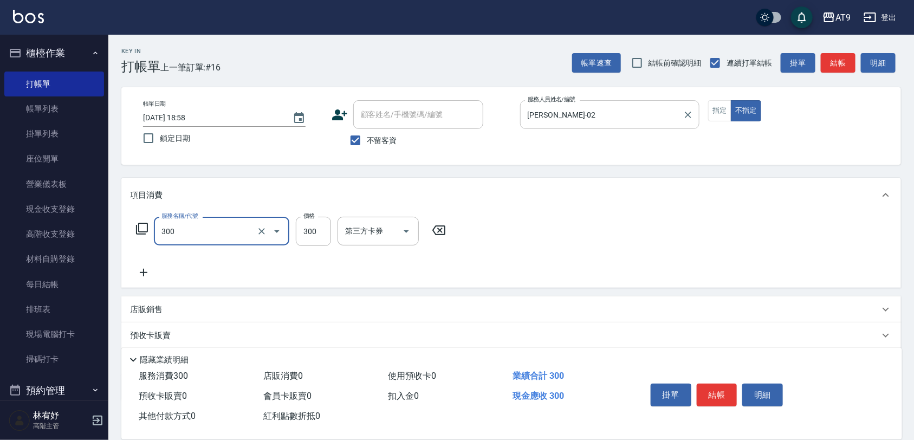
type input "SC300(300)"
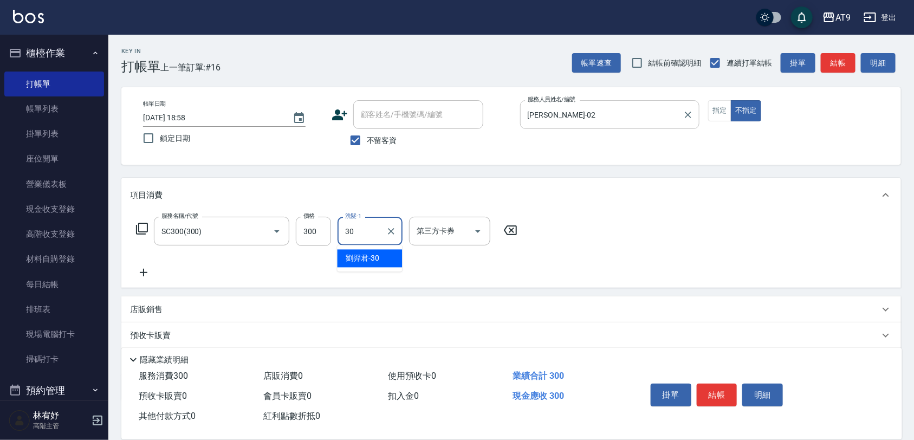
type input "[PERSON_NAME]-30"
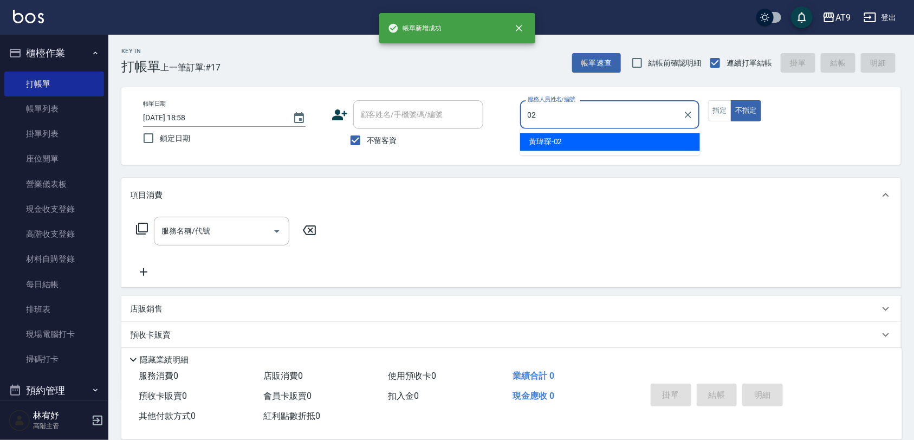
type input "[PERSON_NAME]-02"
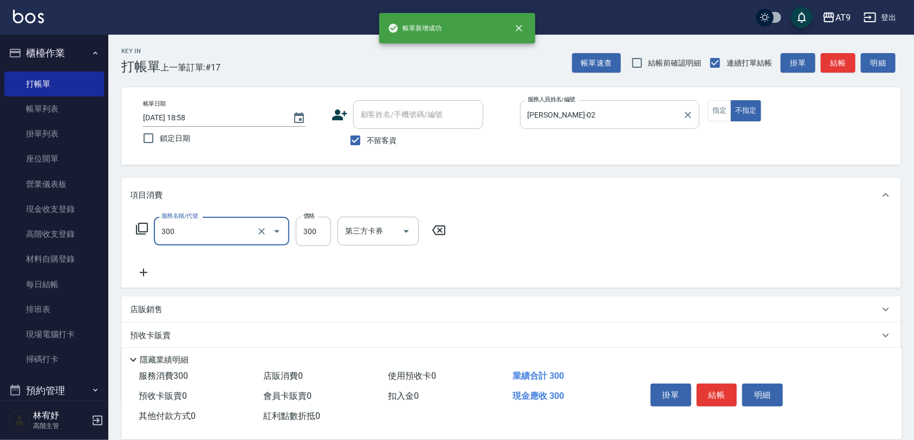
type input "SC300(300)"
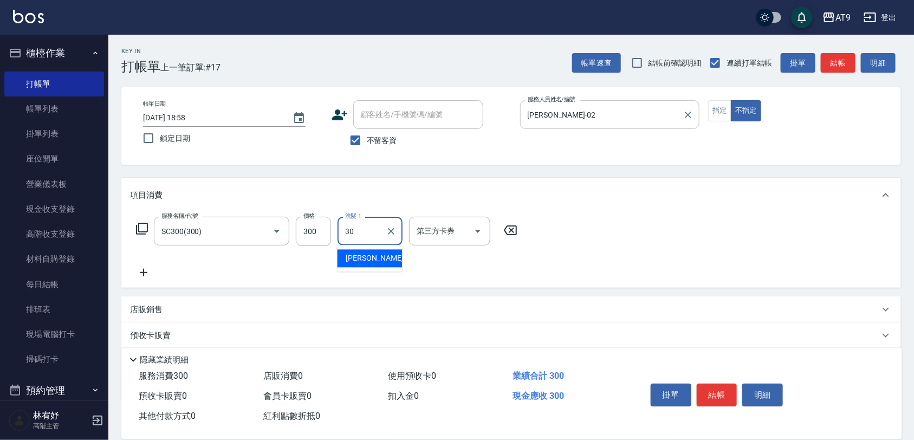
type input "[PERSON_NAME]-30"
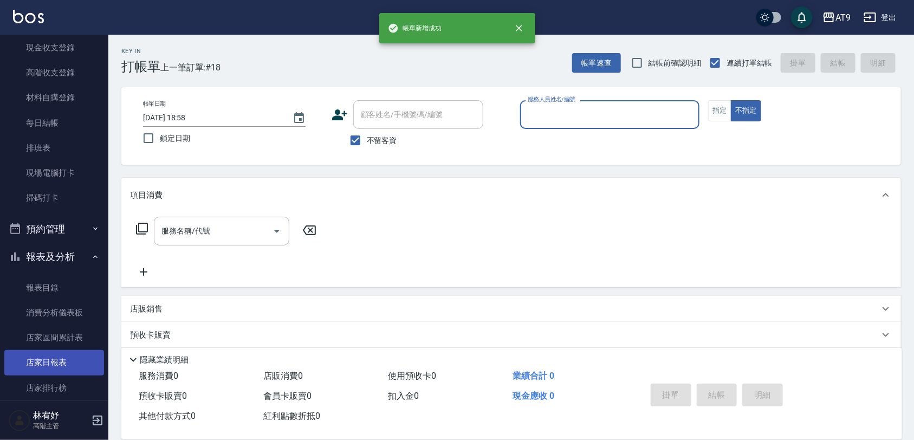
scroll to position [203, 0]
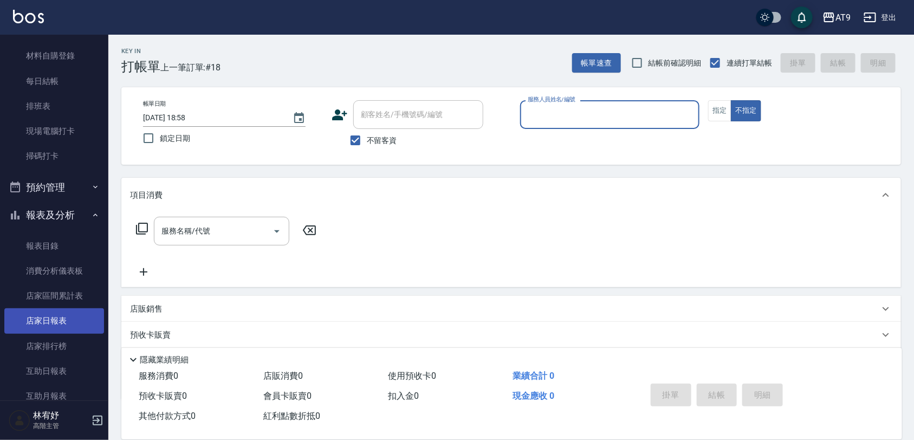
click at [60, 313] on link "店家日報表" at bounding box center [54, 320] width 100 height 25
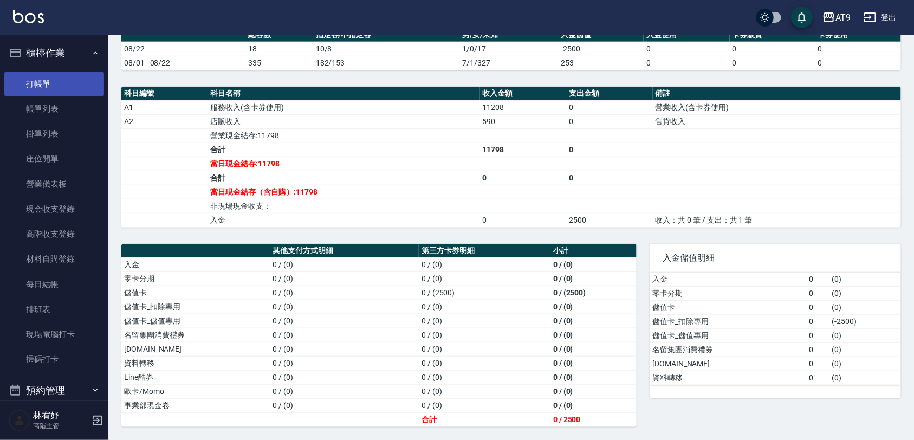
click at [57, 79] on link "打帳單" at bounding box center [54, 84] width 100 height 25
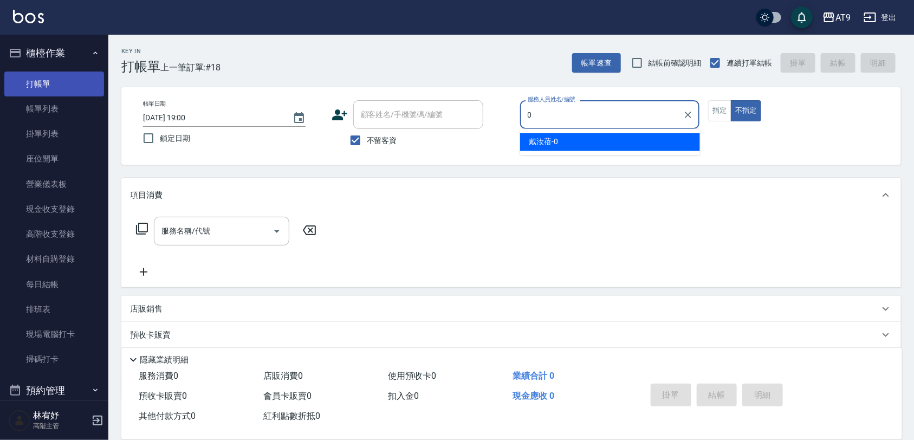
type input "0"
type button "false"
type input "[PERSON_NAME]-0"
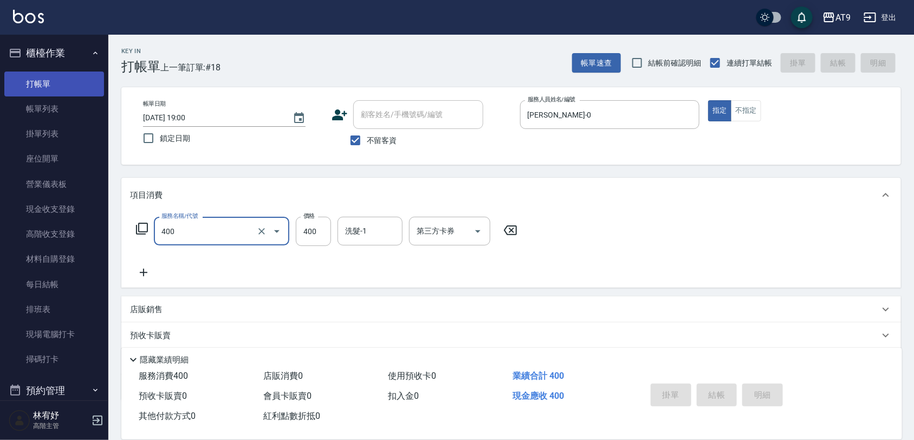
type input "400"
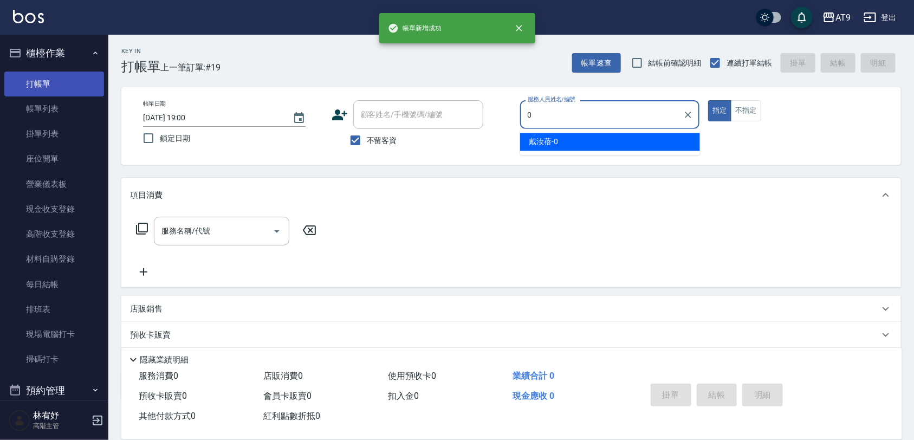
type input "0"
type button "true"
type input "[PERSON_NAME]-0"
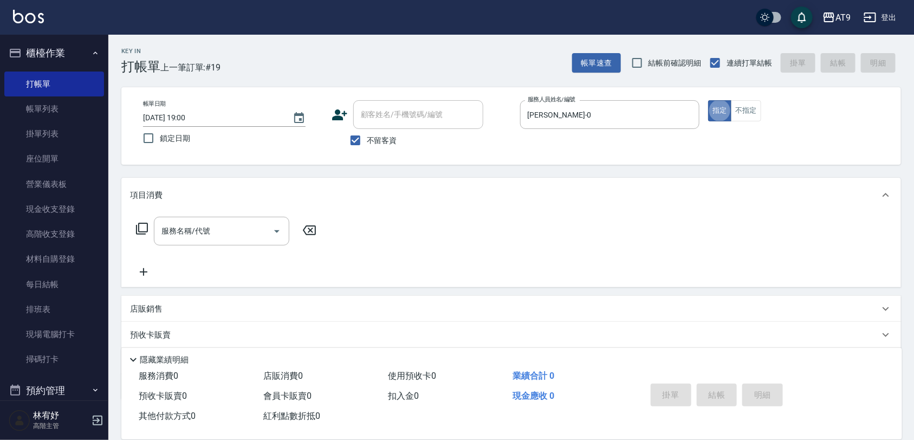
click at [391, 139] on span "不留客資" at bounding box center [382, 140] width 30 height 11
click at [367, 139] on input "不留客資" at bounding box center [355, 140] width 23 height 23
checkbox input "false"
click at [386, 119] on div "顧客姓名/手機號碼/編號 顧客姓名/手機號碼/編號" at bounding box center [418, 114] width 130 height 29
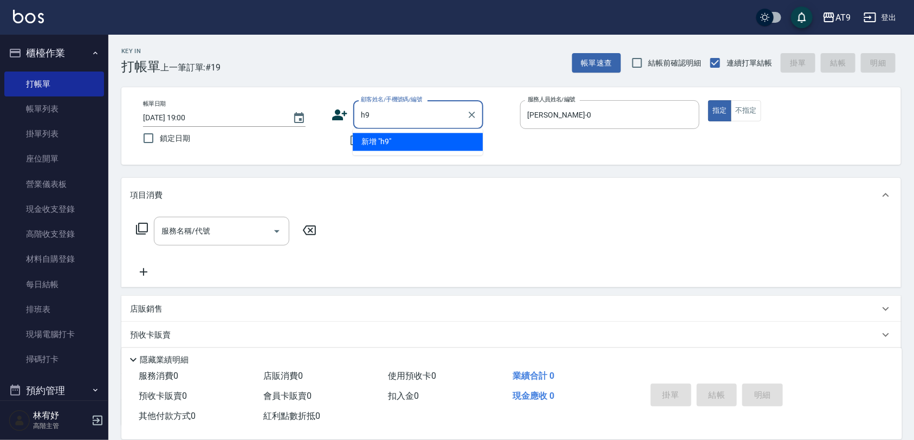
type input "h"
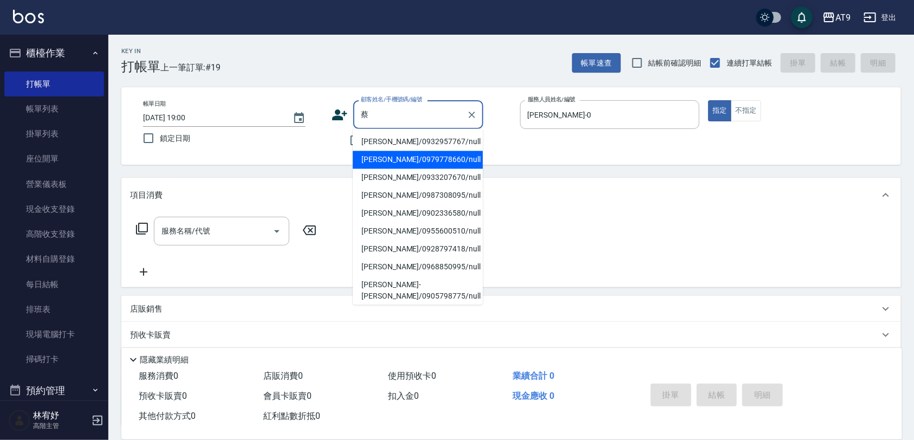
type input "[PERSON_NAME]/0979778660/null"
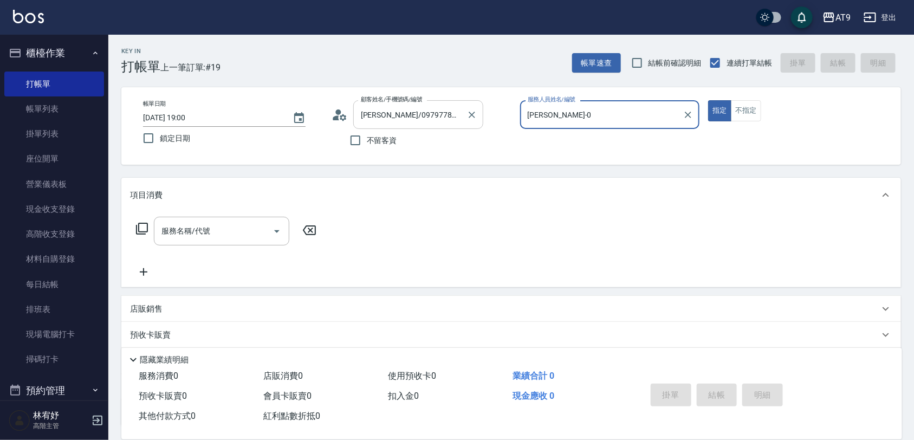
click at [708, 100] on button "指定" at bounding box center [719, 110] width 23 height 21
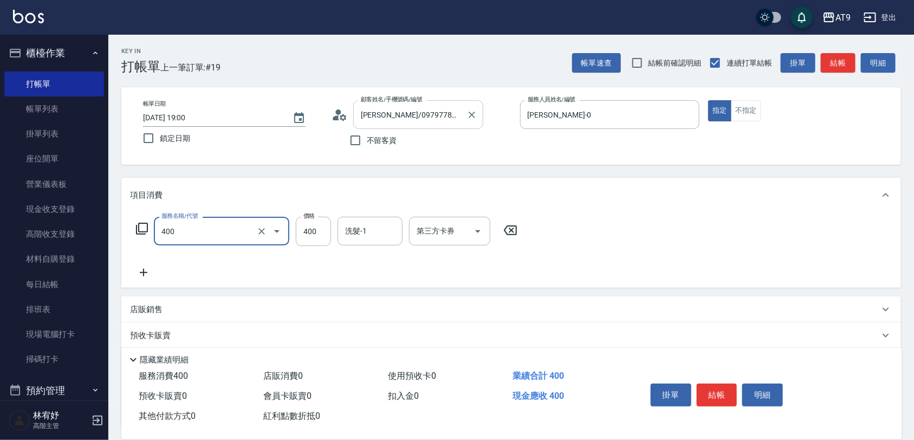
type input "SC400(400)"
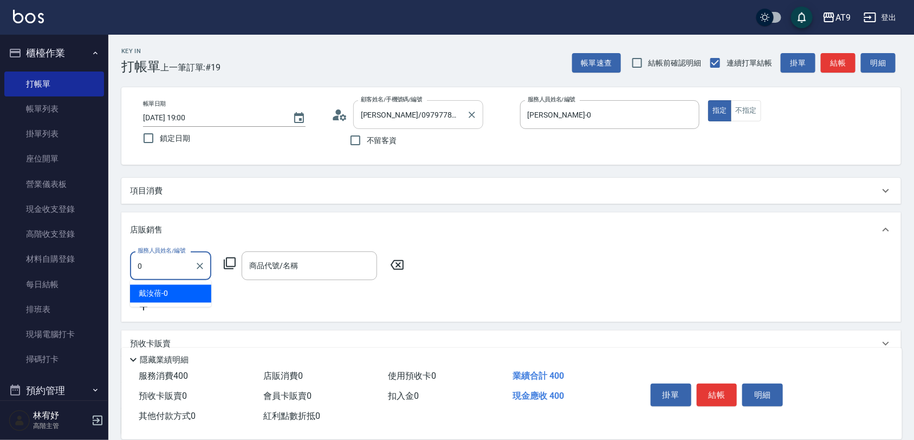
type input "[PERSON_NAME]-0"
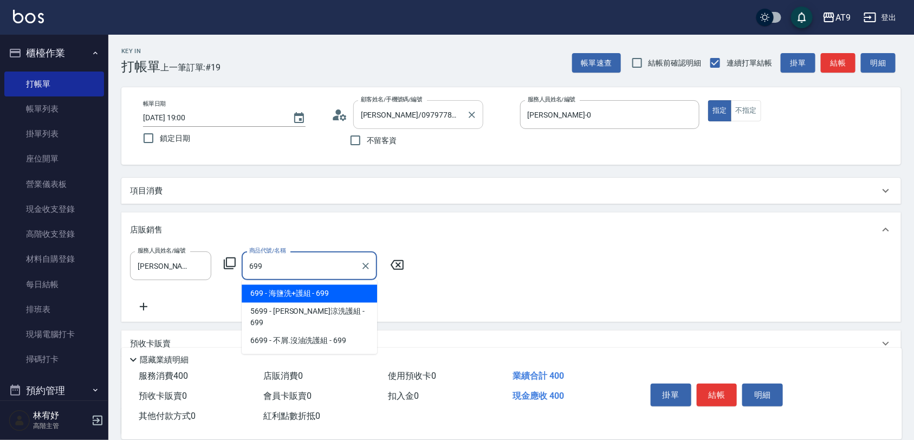
type input "海鹽洗+護組"
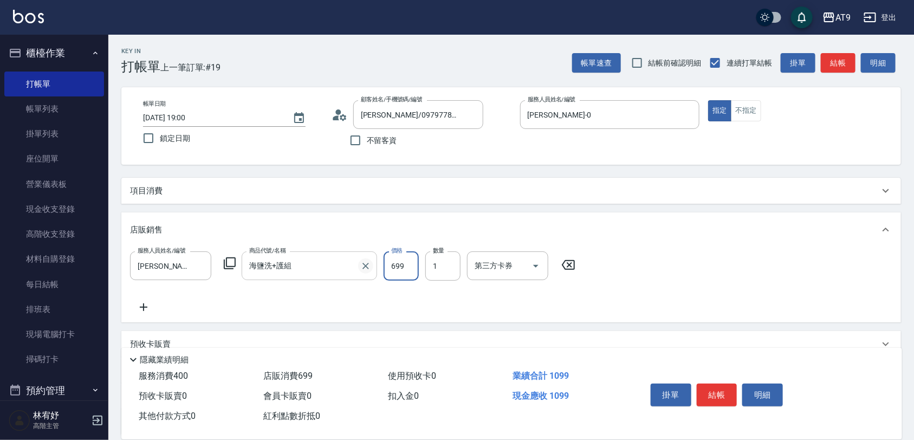
click at [358, 267] on button "Clear" at bounding box center [365, 265] width 15 height 15
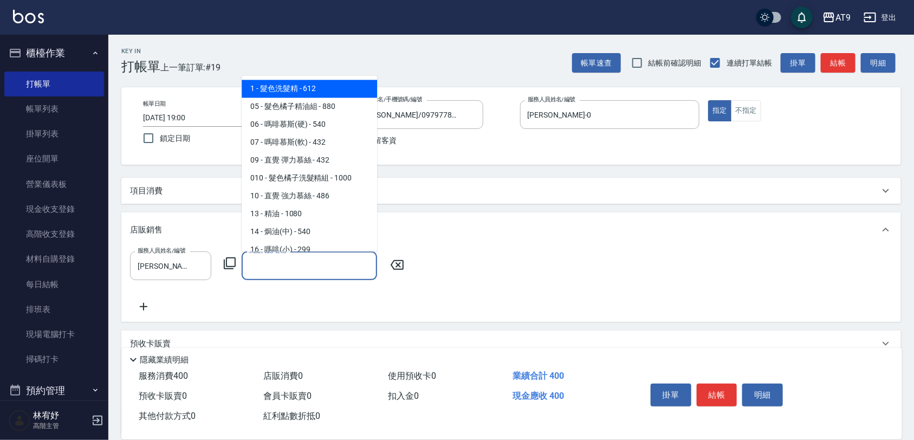
click at [351, 264] on input "商品代號/名稱" at bounding box center [310, 265] width 126 height 19
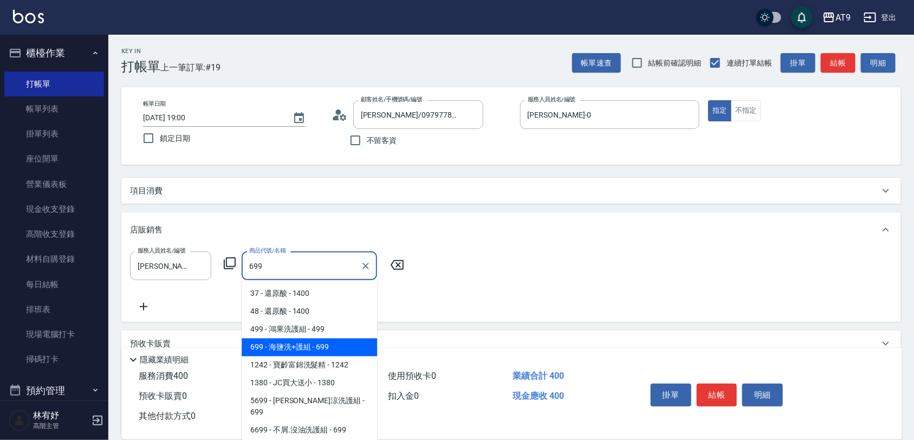
type input "海鹽洗+護組"
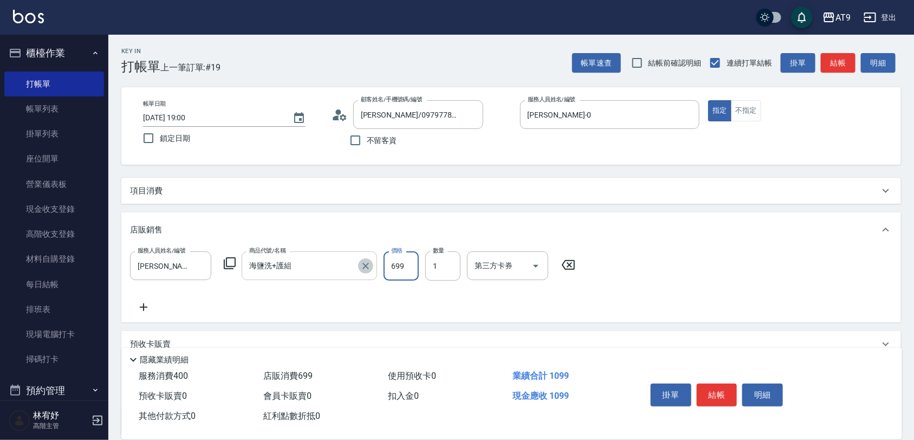
click at [364, 264] on icon "Clear" at bounding box center [365, 266] width 7 height 7
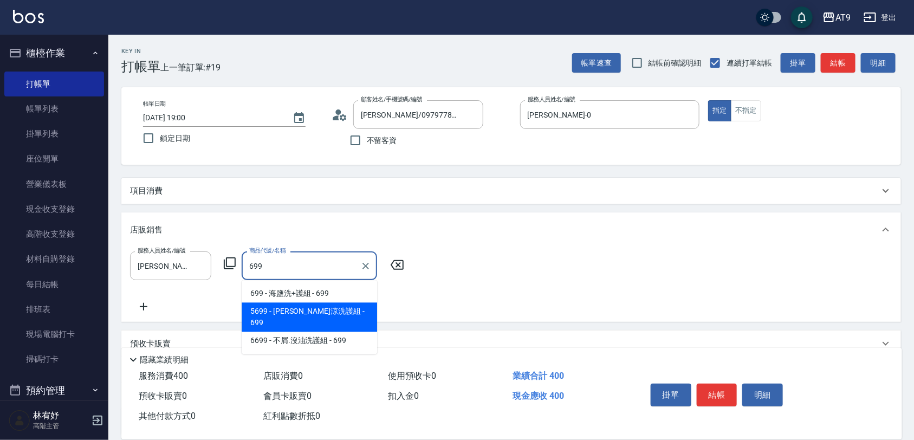
type input "水水沁涼洗護組"
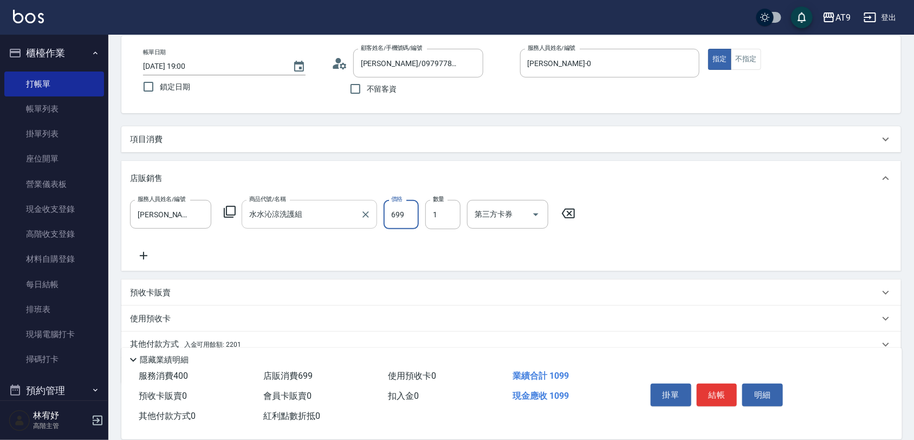
scroll to position [98, 0]
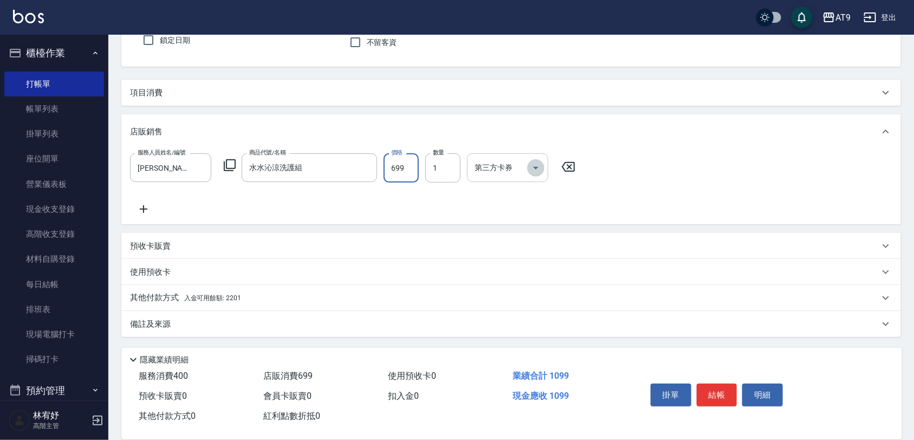
click at [533, 175] on button "Open" at bounding box center [535, 167] width 17 height 17
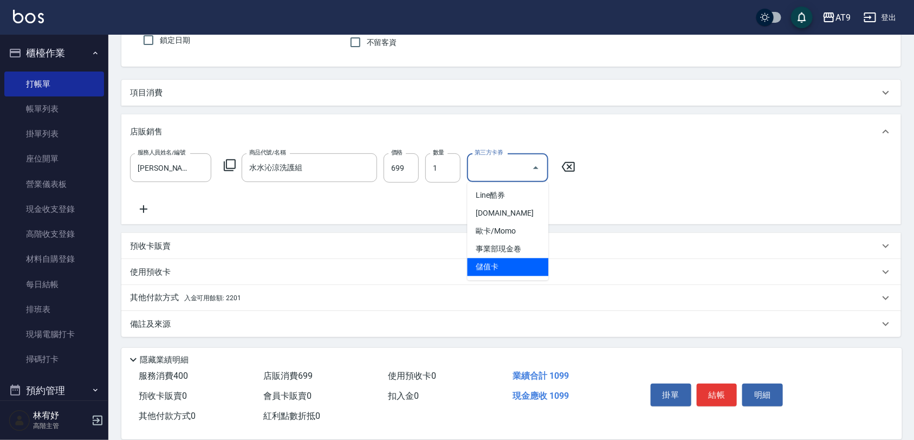
click at [507, 271] on span "儲值卡" at bounding box center [508, 267] width 81 height 18
type input "儲值卡"
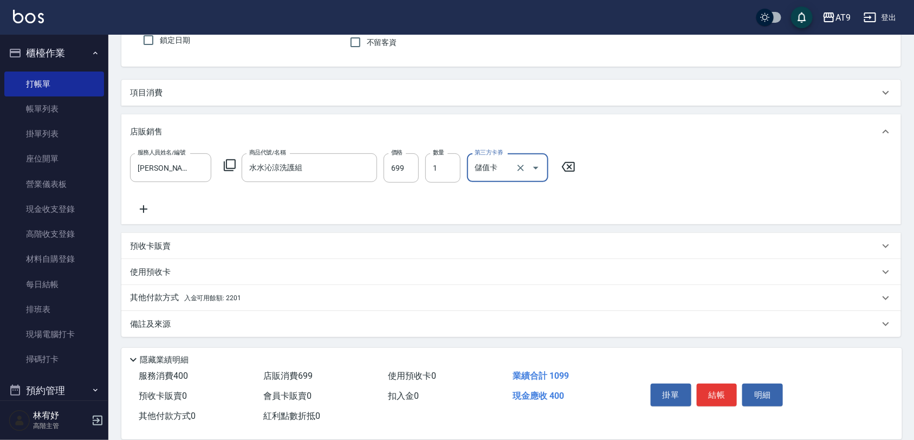
scroll to position [0, 0]
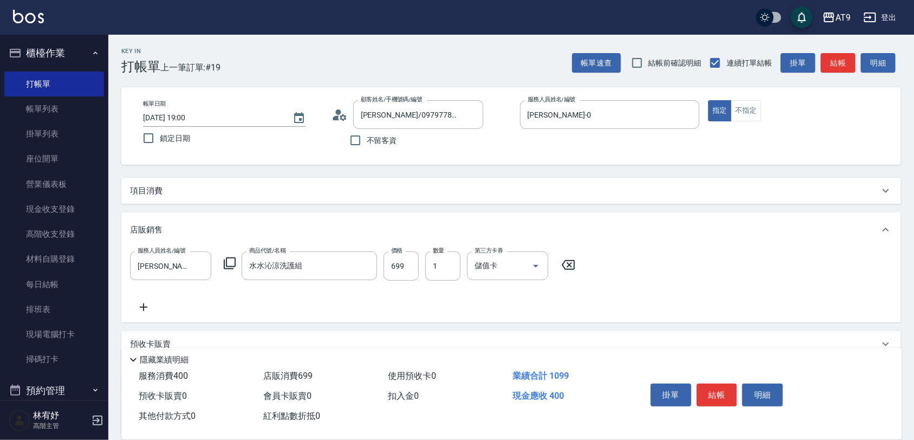
click at [418, 191] on div "項目消費" at bounding box center [504, 190] width 749 height 11
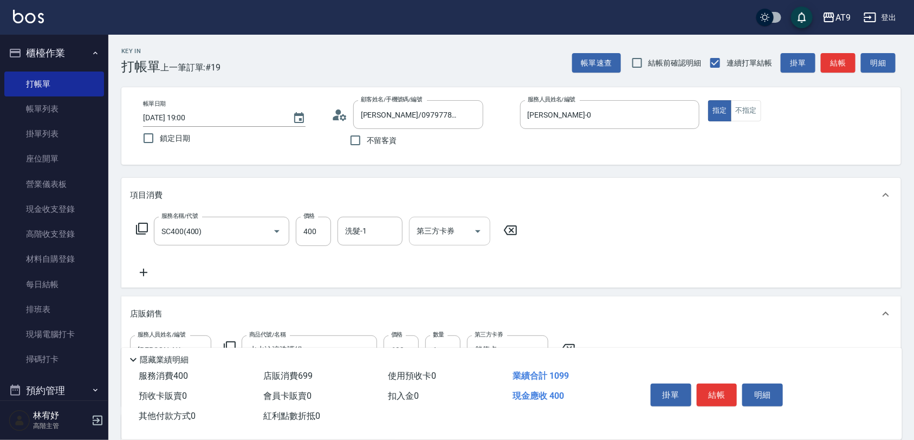
click at [477, 236] on icon "Open" at bounding box center [477, 231] width 13 height 13
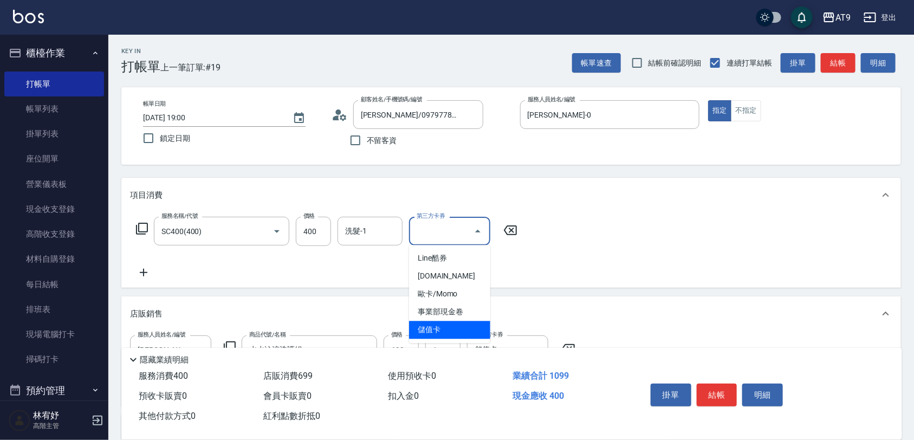
click at [471, 321] on span "儲值卡" at bounding box center [449, 330] width 81 height 18
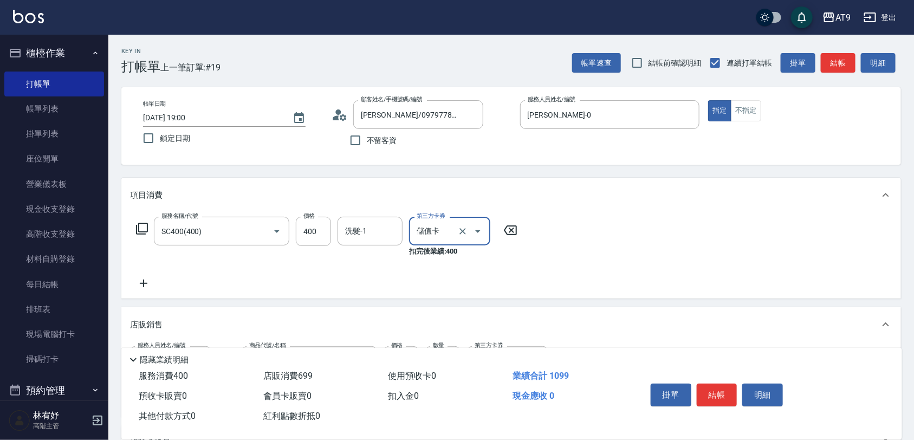
type input "儲值卡"
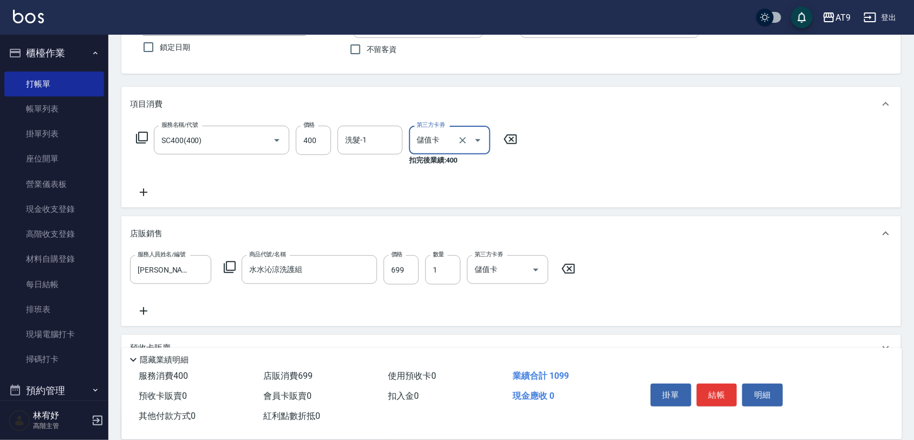
scroll to position [193, 0]
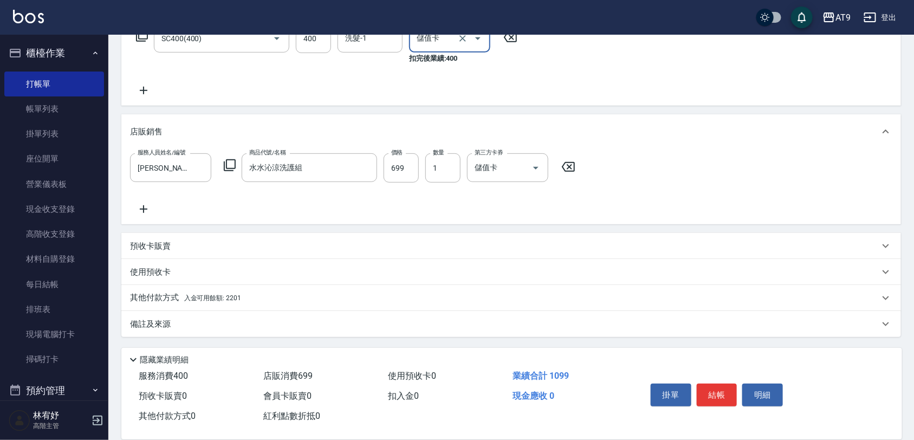
click at [254, 297] on div "其他付款方式 入金可用餘額: 2201" at bounding box center [504, 298] width 749 height 12
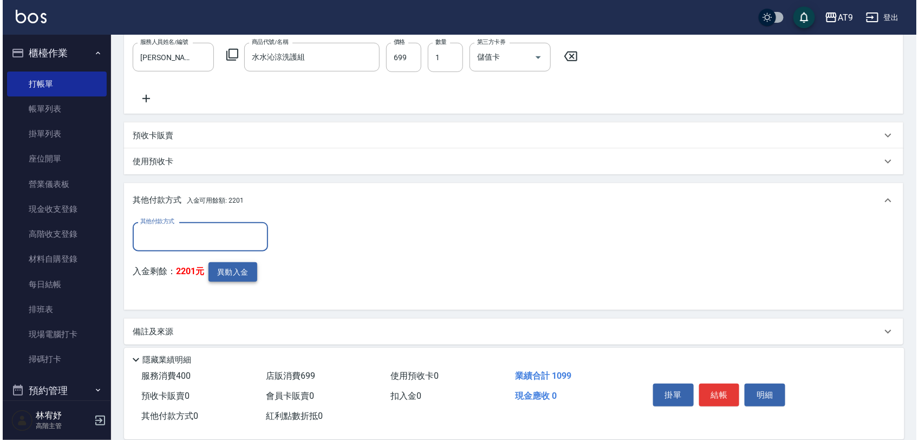
scroll to position [304, 0]
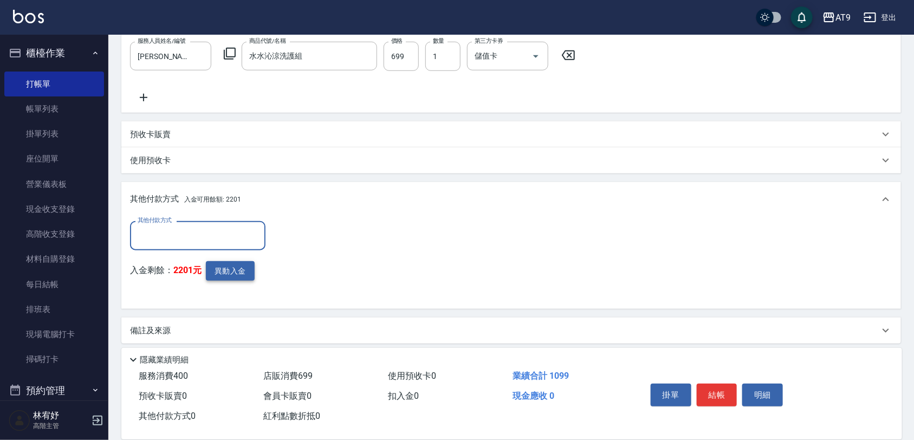
click at [228, 264] on button "異動入金" at bounding box center [230, 271] width 49 height 20
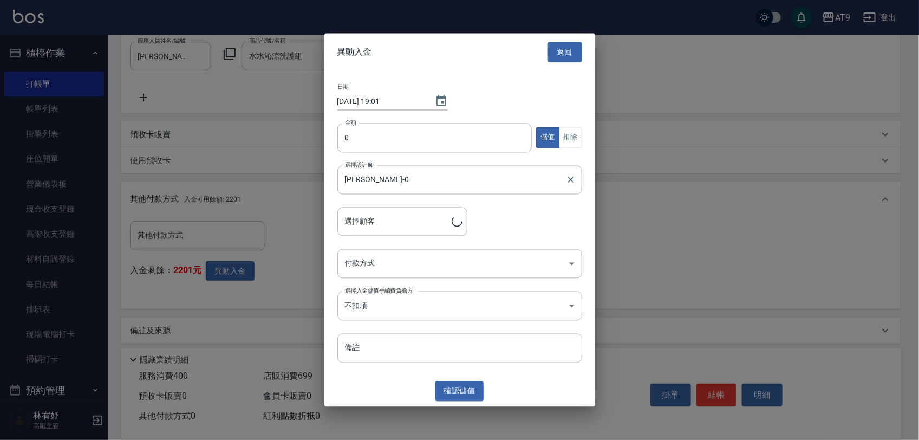
type input "[PERSON_NAME]/0979778660"
click at [379, 137] on input "0" at bounding box center [435, 137] width 195 height 29
type input "1099"
click at [569, 145] on button "扣除" at bounding box center [570, 137] width 23 height 21
click at [453, 259] on body "AT9 登出 櫃檯作業 打帳單 帳單列表 掛單列表 座位開單 營業儀表板 現金收支登錄 高階收支登錄 材料自購登錄 每日結帳 排班表 現場電腦打卡 掃碼打卡 …" at bounding box center [459, 71] width 919 height 751
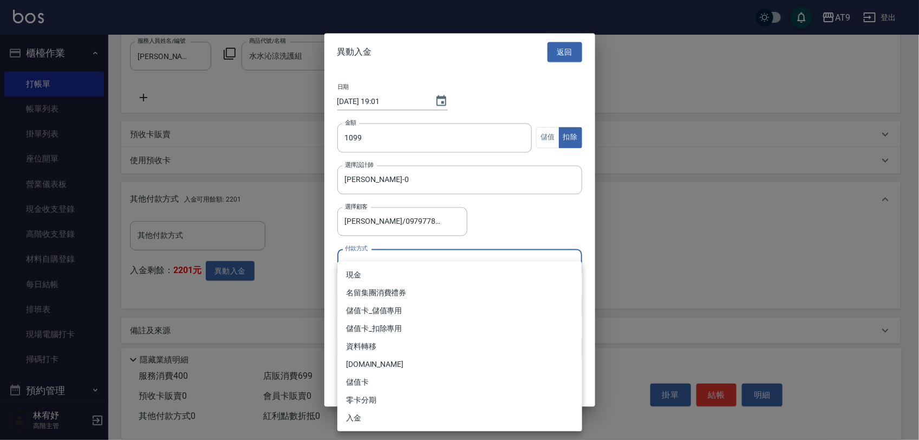
click at [430, 331] on li "儲值卡_扣除專用" at bounding box center [460, 329] width 245 height 18
type input "儲值卡_扣除專用"
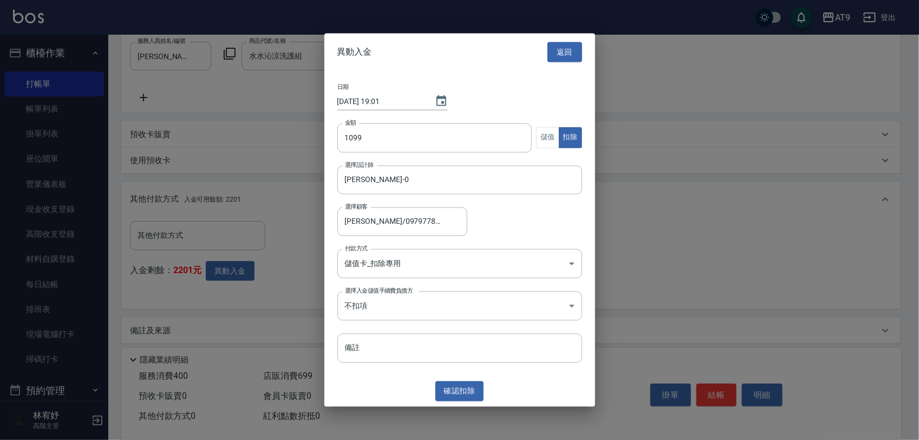
click at [464, 380] on div "異動入金 返回 日期 [DATE] 19:01 金額 1099 金額 儲值 扣除 選擇設計師 [PERSON_NAME]-0 選擇設計師 選擇顧客 [PERS…" at bounding box center [460, 220] width 271 height 373
click at [466, 393] on button "確認 扣除" at bounding box center [460, 391] width 49 height 20
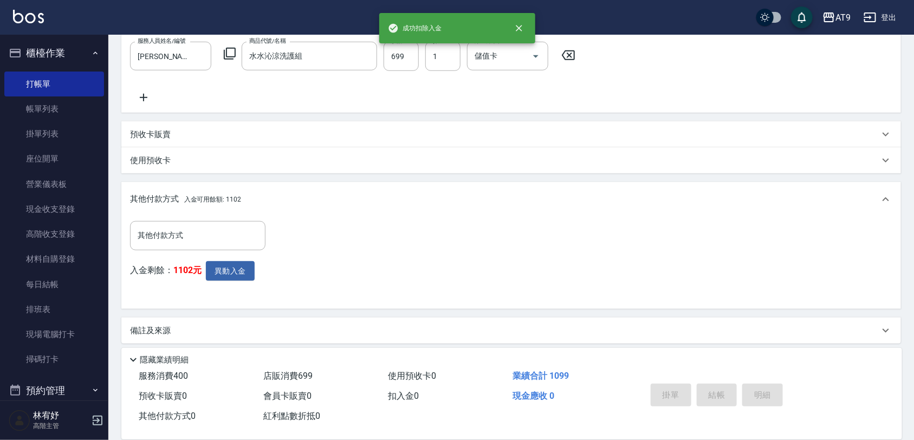
type input "[DATE] 19:01"
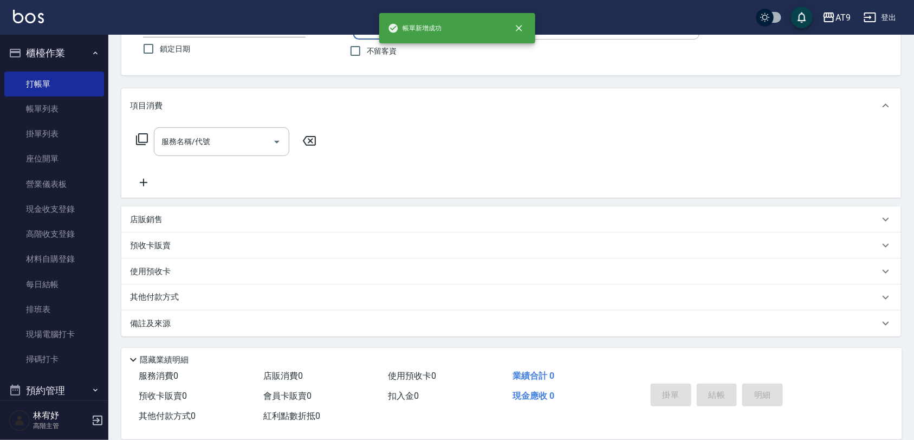
scroll to position [0, 0]
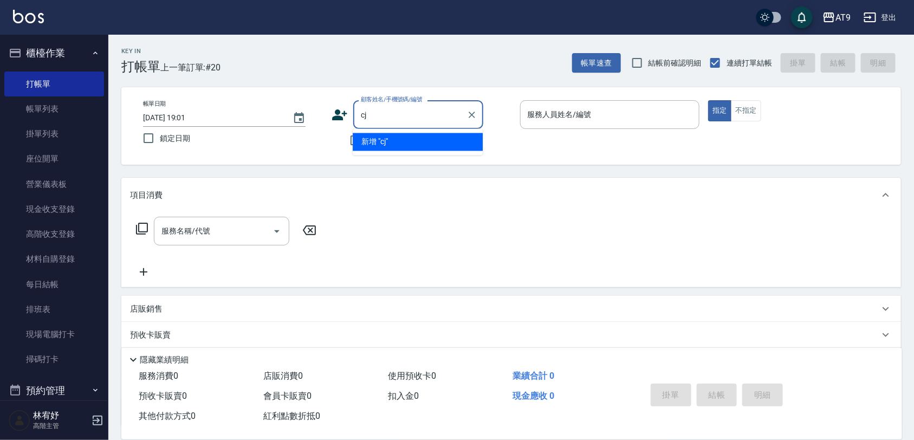
type input "c"
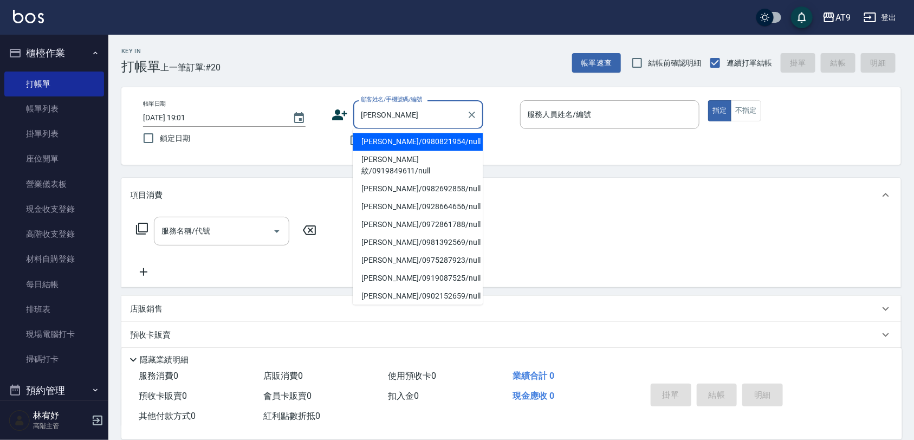
type input "[PERSON_NAME]/0980821954/null"
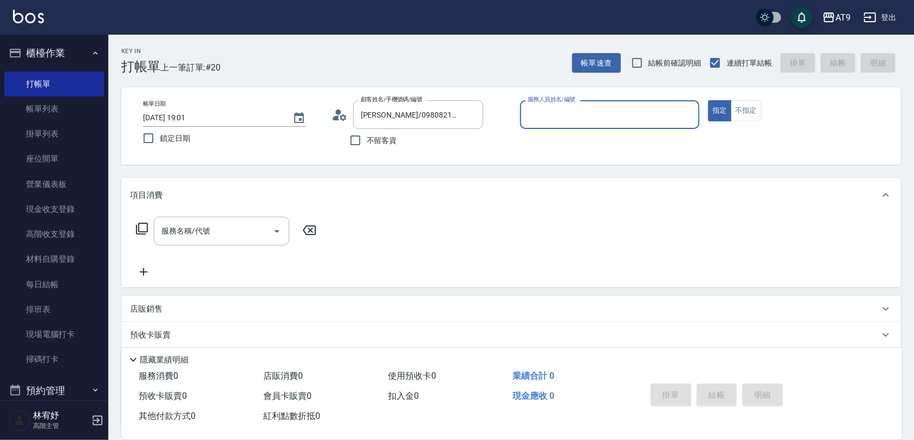
click at [708, 100] on button "指定" at bounding box center [719, 110] width 23 height 21
click at [642, 112] on input "服務人員姓名/編號" at bounding box center [610, 114] width 170 height 19
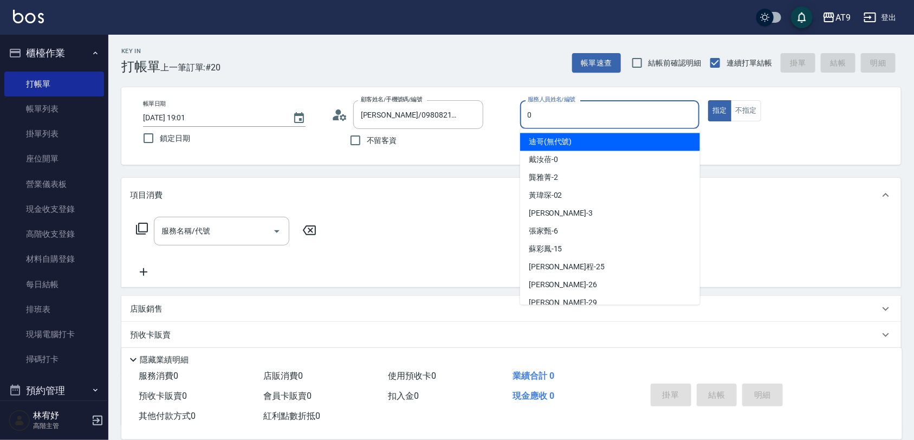
type input "[PERSON_NAME]-0"
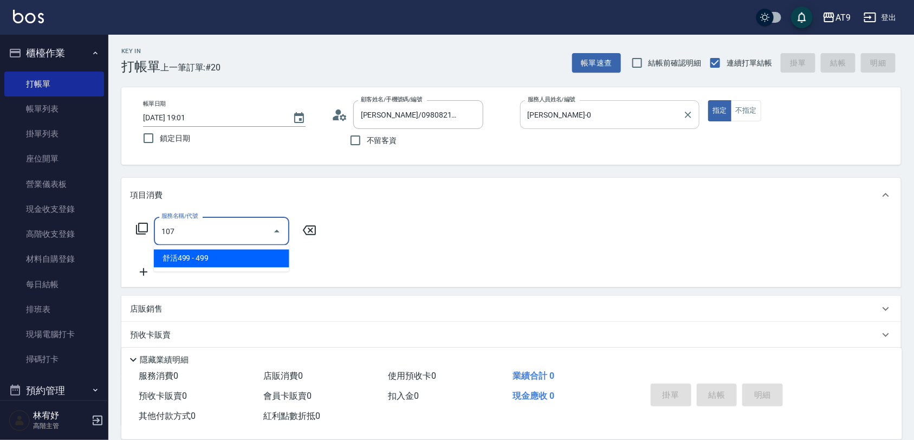
type input "舒活499(107)"
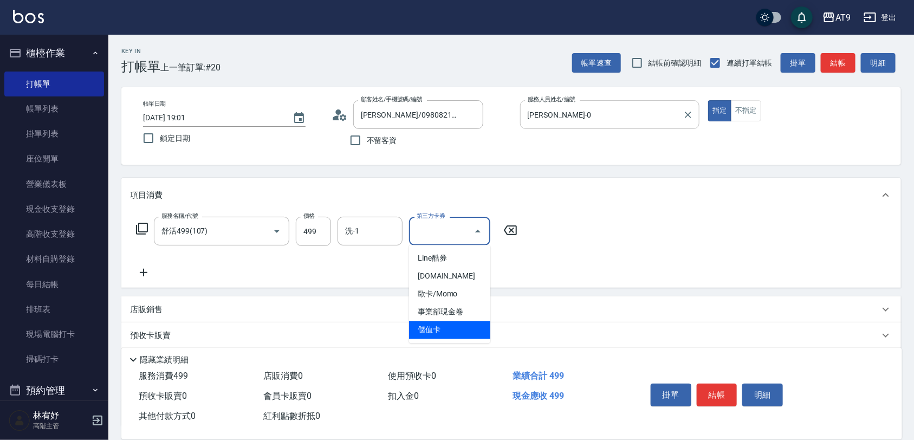
type input "儲值卡"
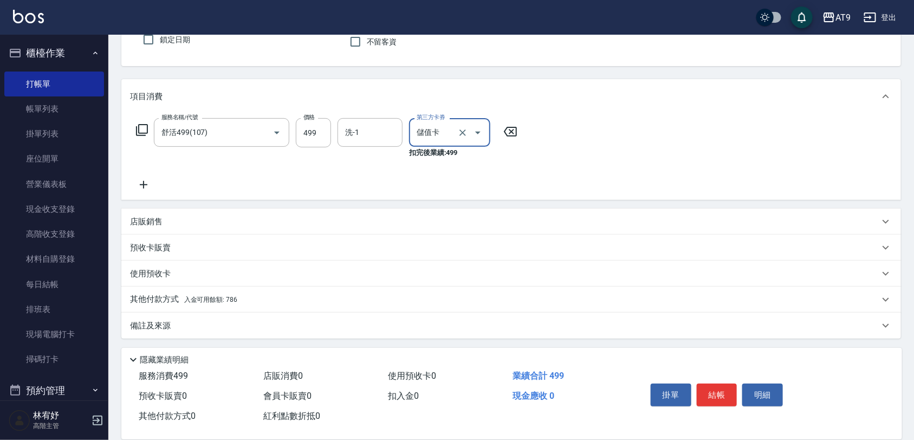
scroll to position [100, 0]
click at [258, 293] on div "其他付款方式 入金可用餘額: 786" at bounding box center [504, 298] width 749 height 12
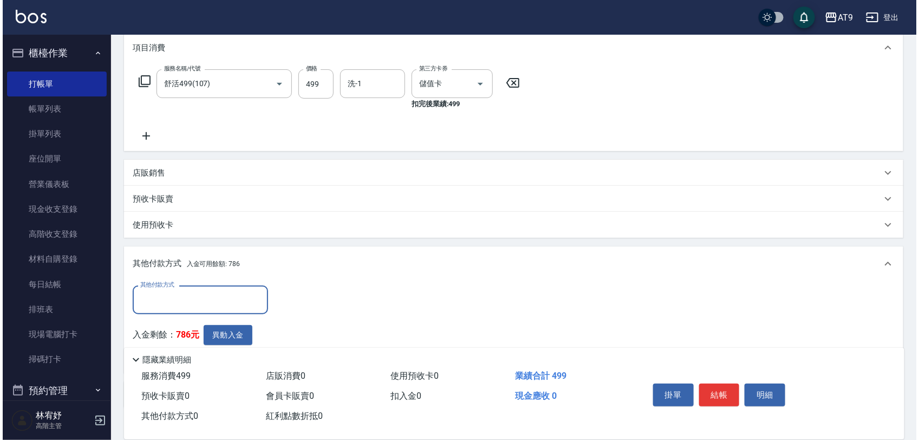
scroll to position [197, 0]
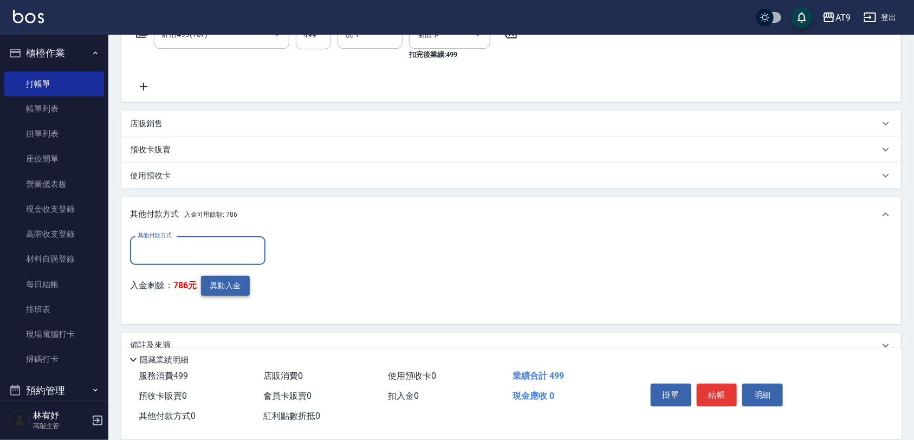
click at [228, 283] on button "異動入金" at bounding box center [225, 286] width 49 height 20
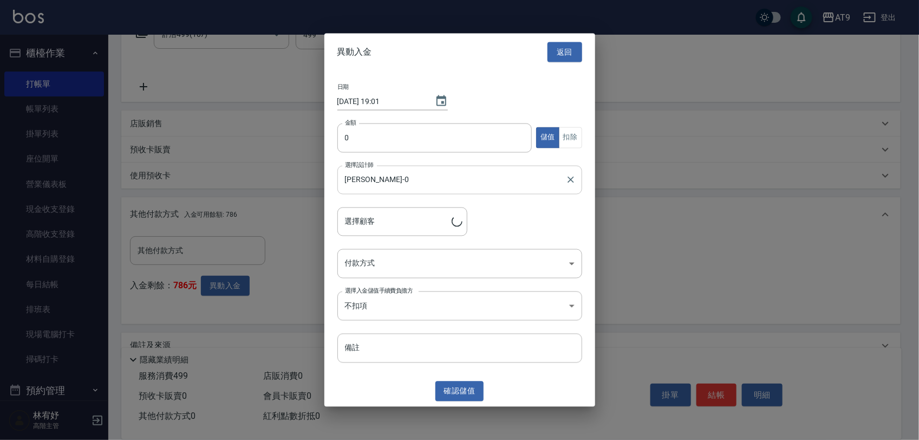
type input "[PERSON_NAME]/0980821954"
click at [408, 136] on input "0" at bounding box center [435, 137] width 195 height 29
type input "499"
click at [575, 142] on button "扣除" at bounding box center [570, 137] width 23 height 21
click at [414, 271] on body "AT9 登出 櫃檯作業 打帳單 帳單列表 掛單列表 座位開單 營業儀表板 現金收支登錄 高階收支登錄 材料自購登錄 每日結帳 排班表 現場電腦打卡 掃碼打卡 …" at bounding box center [459, 132] width 919 height 659
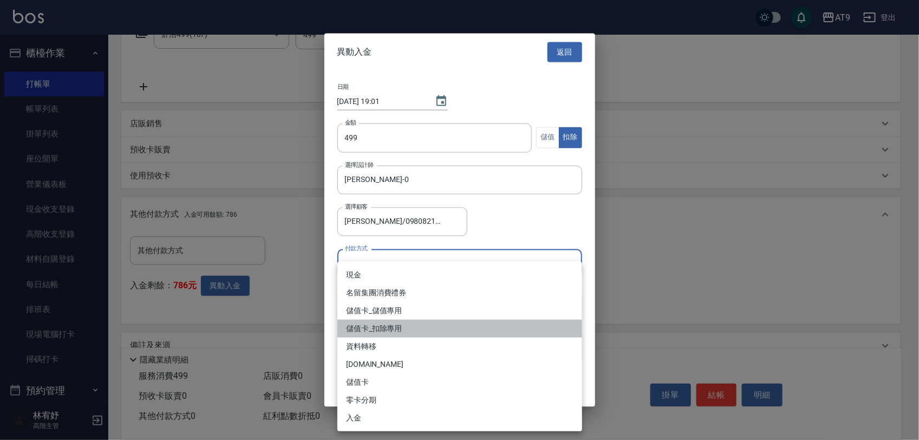
click at [416, 323] on li "儲值卡_扣除專用" at bounding box center [460, 329] width 245 height 18
type input "儲值卡_扣除專用"
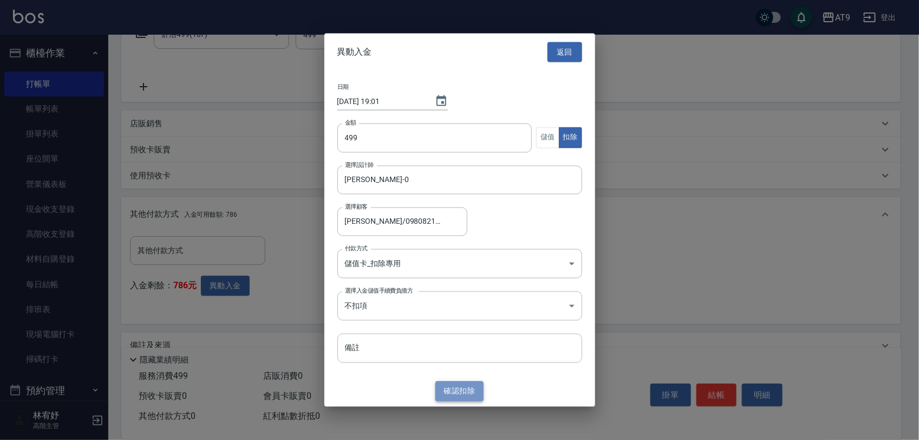
click at [462, 393] on button "確認 扣除" at bounding box center [460, 391] width 49 height 20
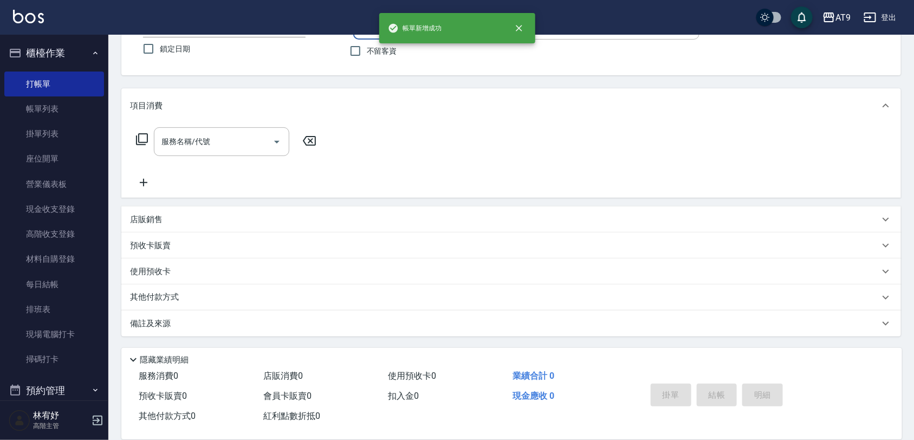
scroll to position [0, 0]
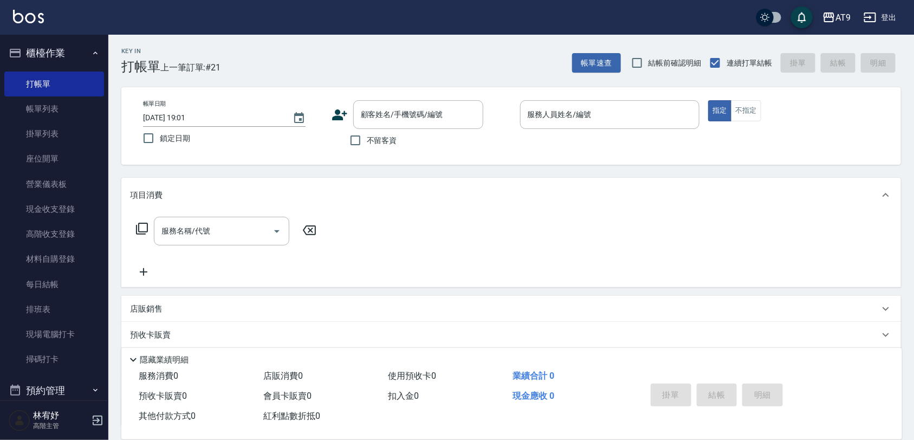
click at [380, 139] on span "不留客資" at bounding box center [382, 140] width 30 height 11
click at [367, 139] on input "不留客資" at bounding box center [355, 140] width 23 height 23
checkbox input "true"
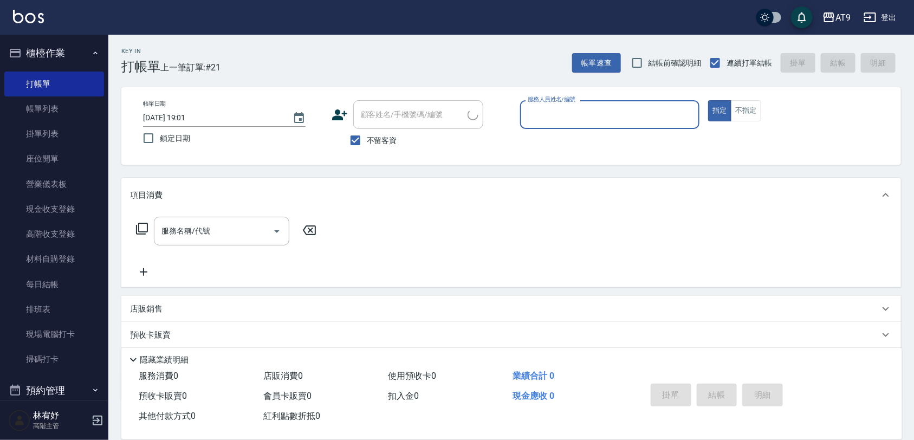
type input "[PERSON_NAME]/0910915165/"
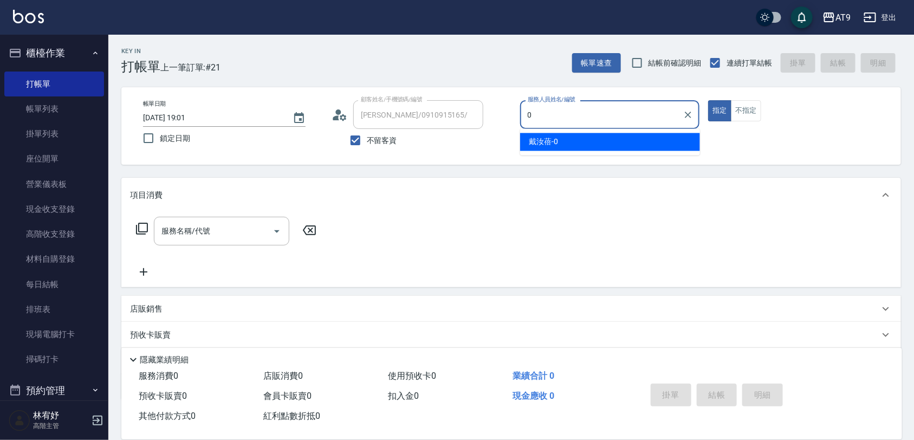
type input "FANNY-3"
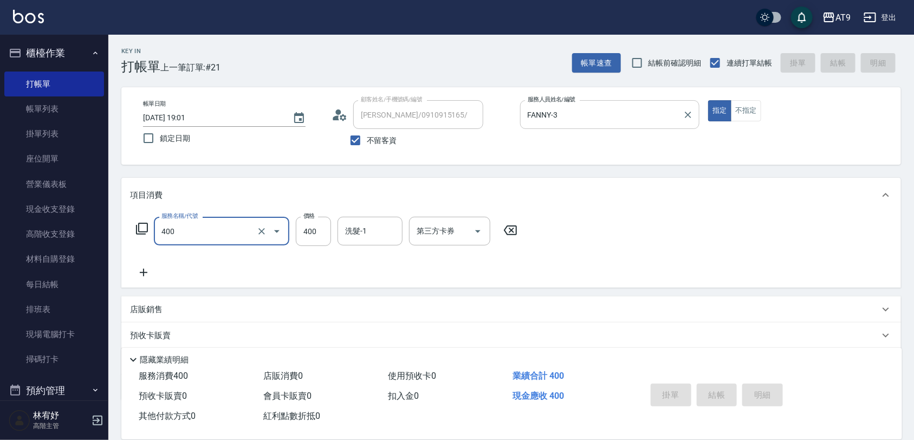
type input "400"
type input "[DATE] 19:02"
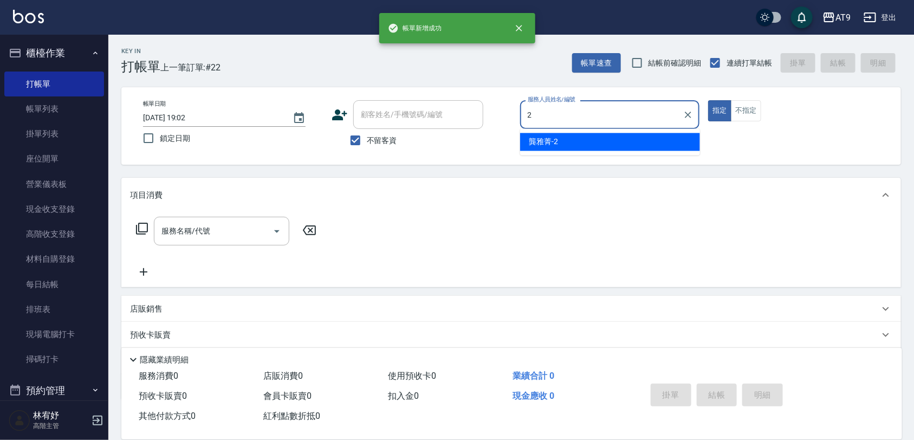
type input "[PERSON_NAME]-2"
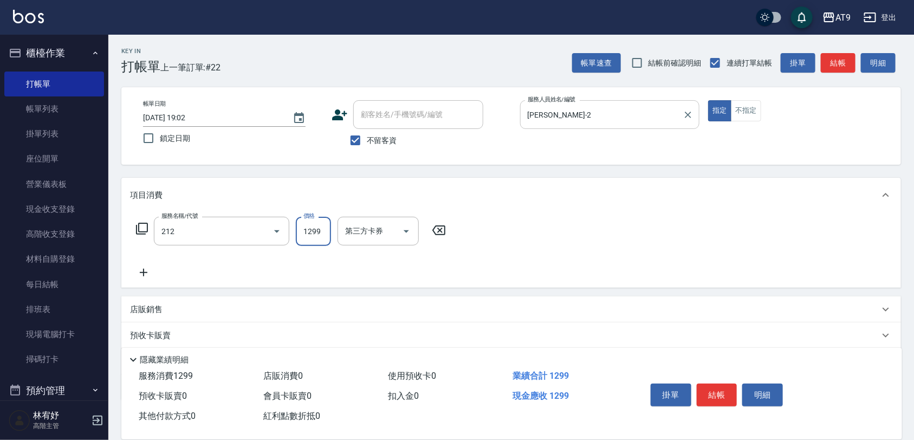
type input "燙髮(212)"
type input "2800"
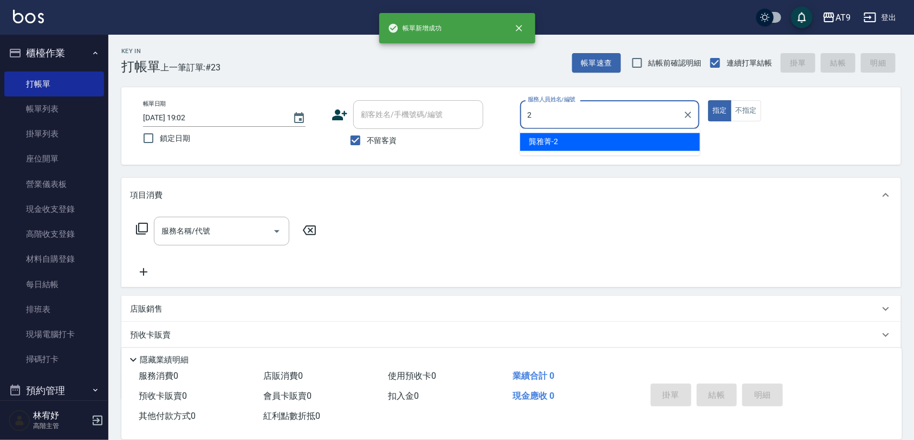
type input "[PERSON_NAME]-2"
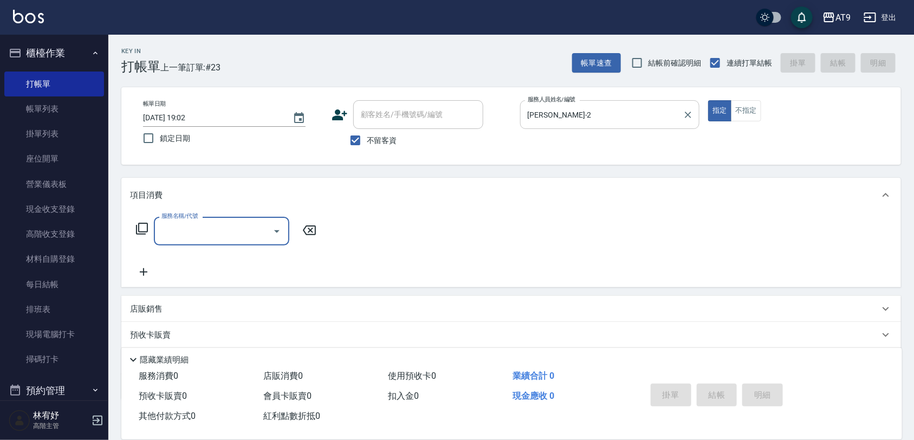
type input "5"
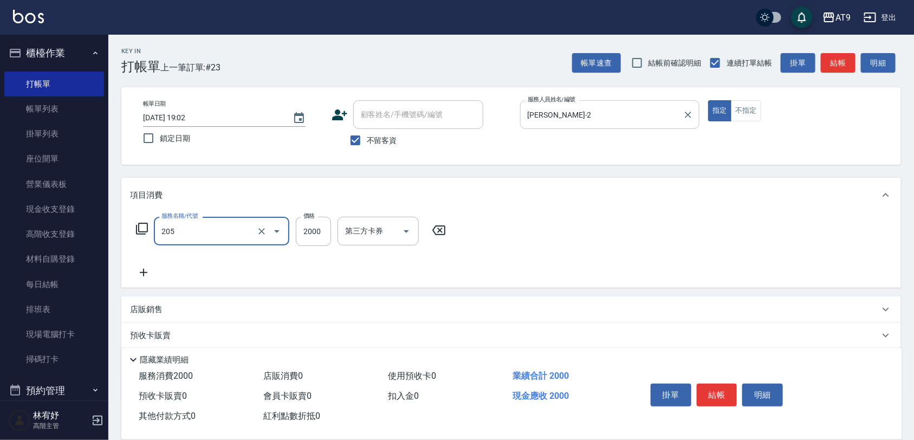
type input "燙髮(205)"
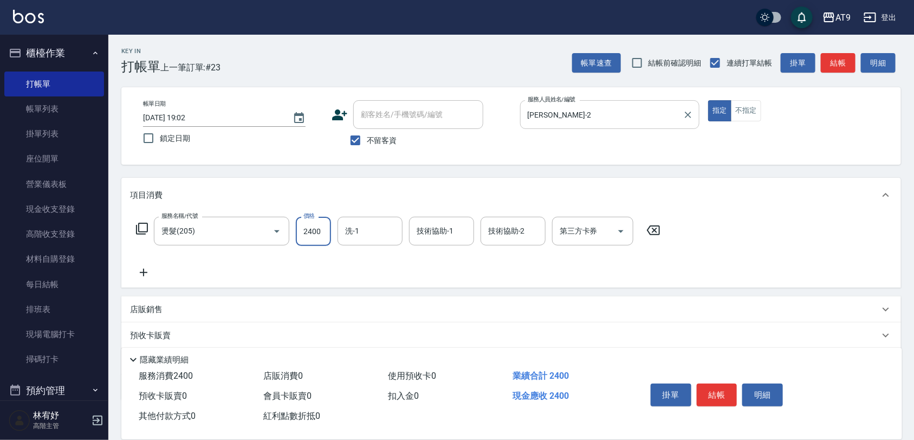
type input "2400"
type input "3"
type input "[PERSON_NAME]-0"
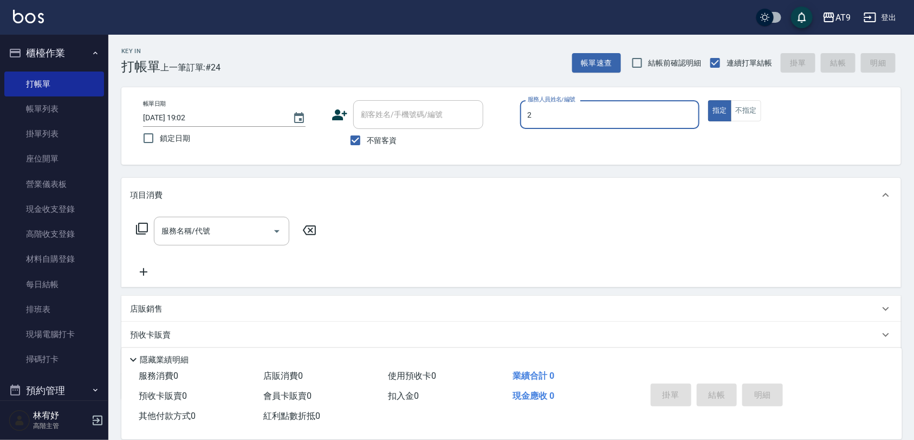
type input "[PERSON_NAME]-2"
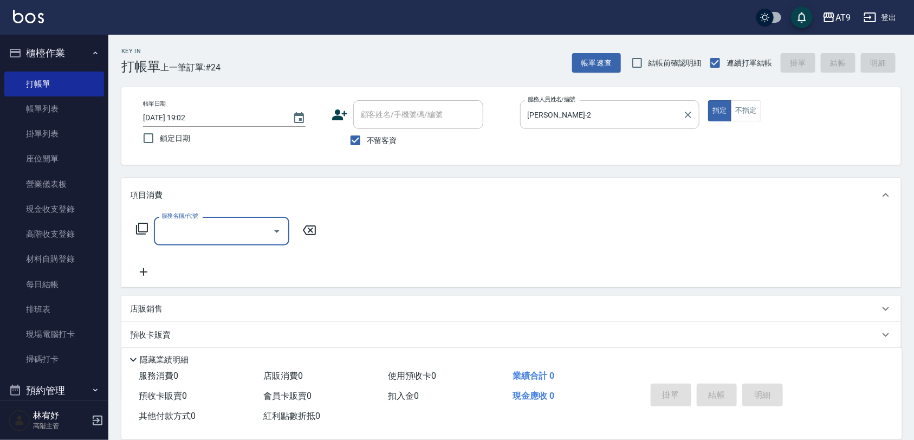
type input "4"
type input "500"
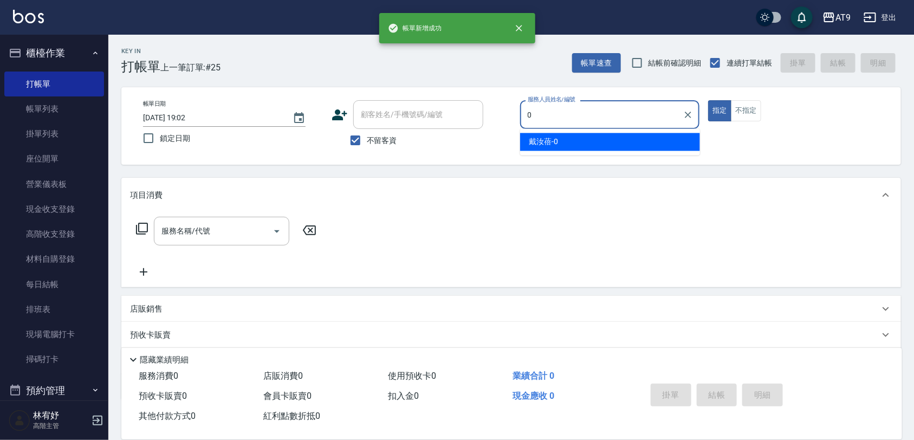
type input "[PERSON_NAME]-0"
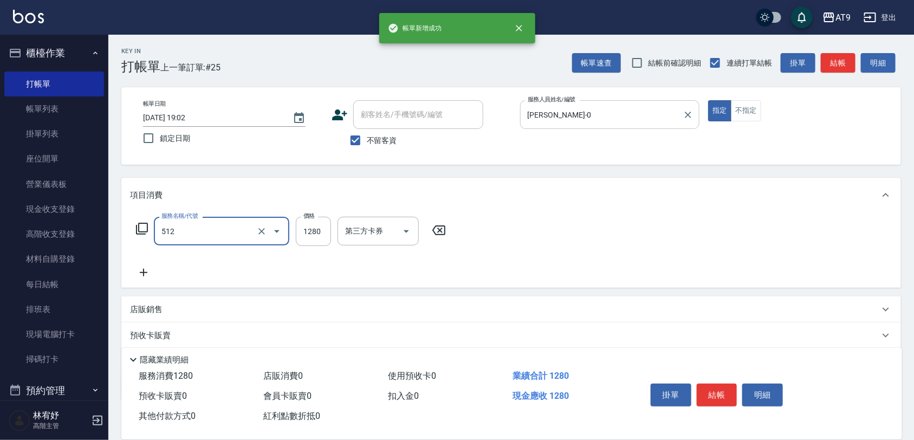
type input "染髮(512)"
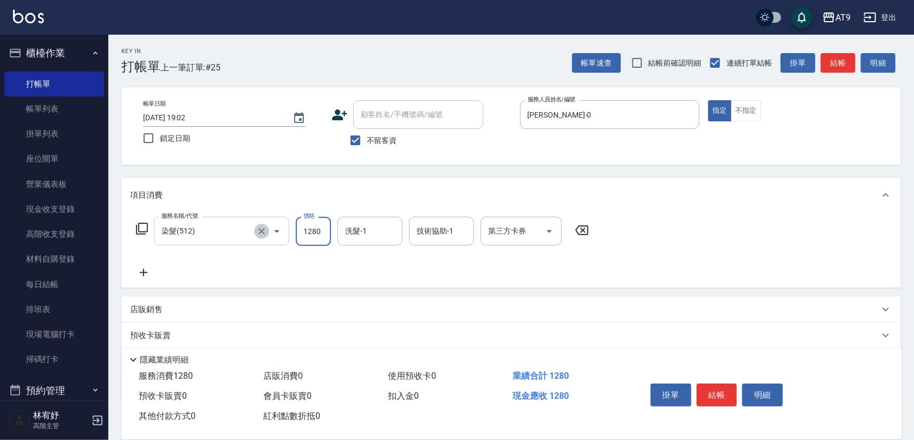
click at [260, 226] on icon "Clear" at bounding box center [261, 231] width 11 height 11
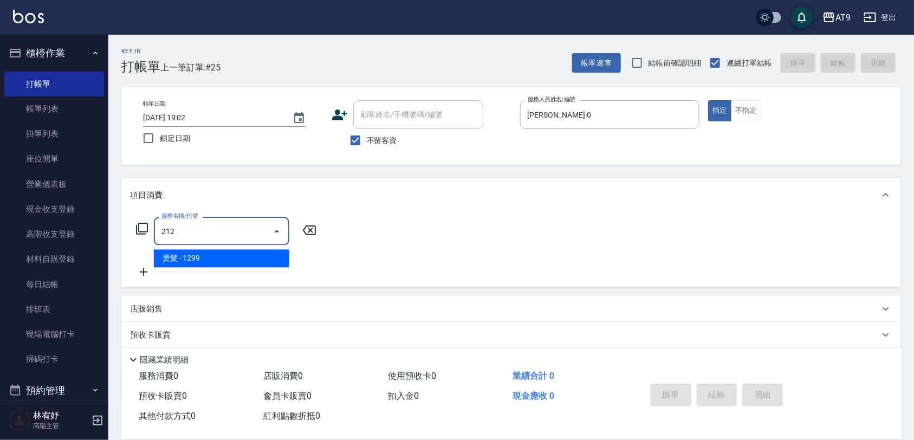
type input "燙髮(212)"
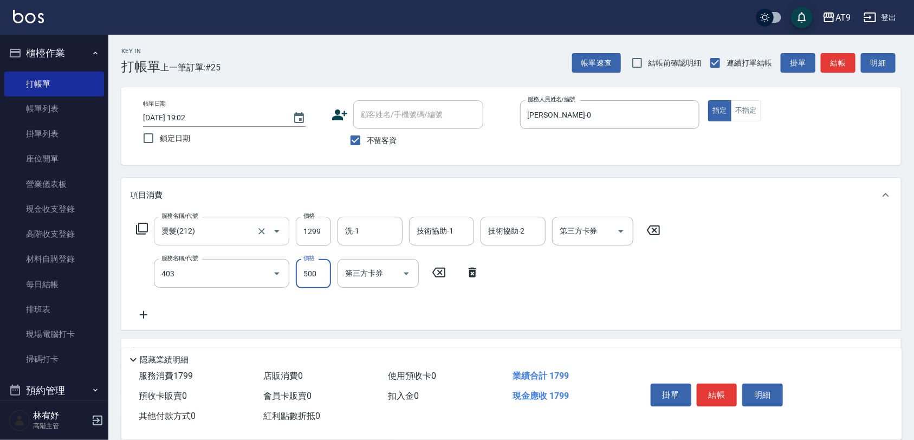
type input "天天護髮(403)"
type input "2000"
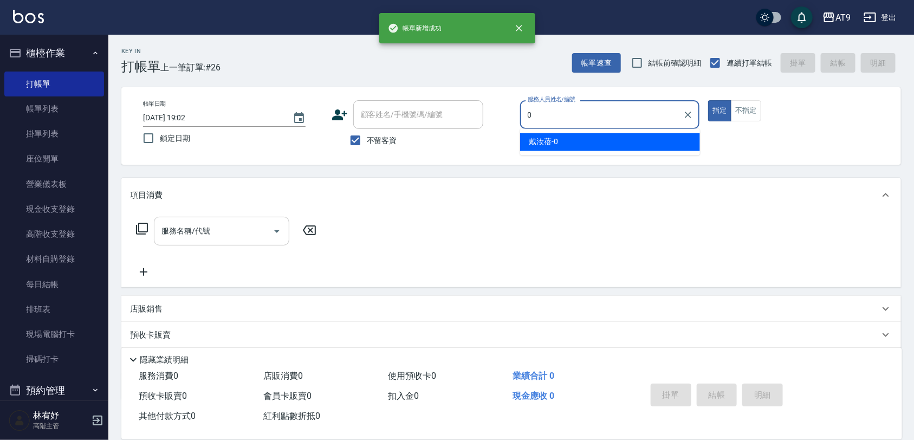
type input "[PERSON_NAME]-0"
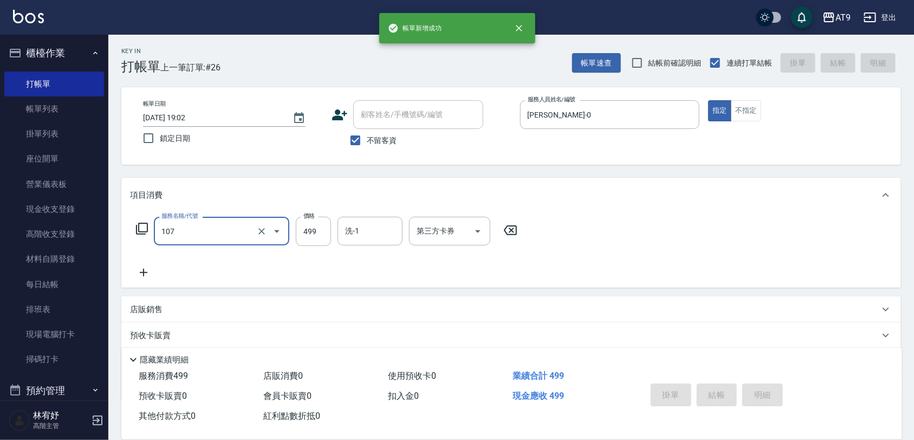
type input "107"
